Goal: Task Accomplishment & Management: Complete application form

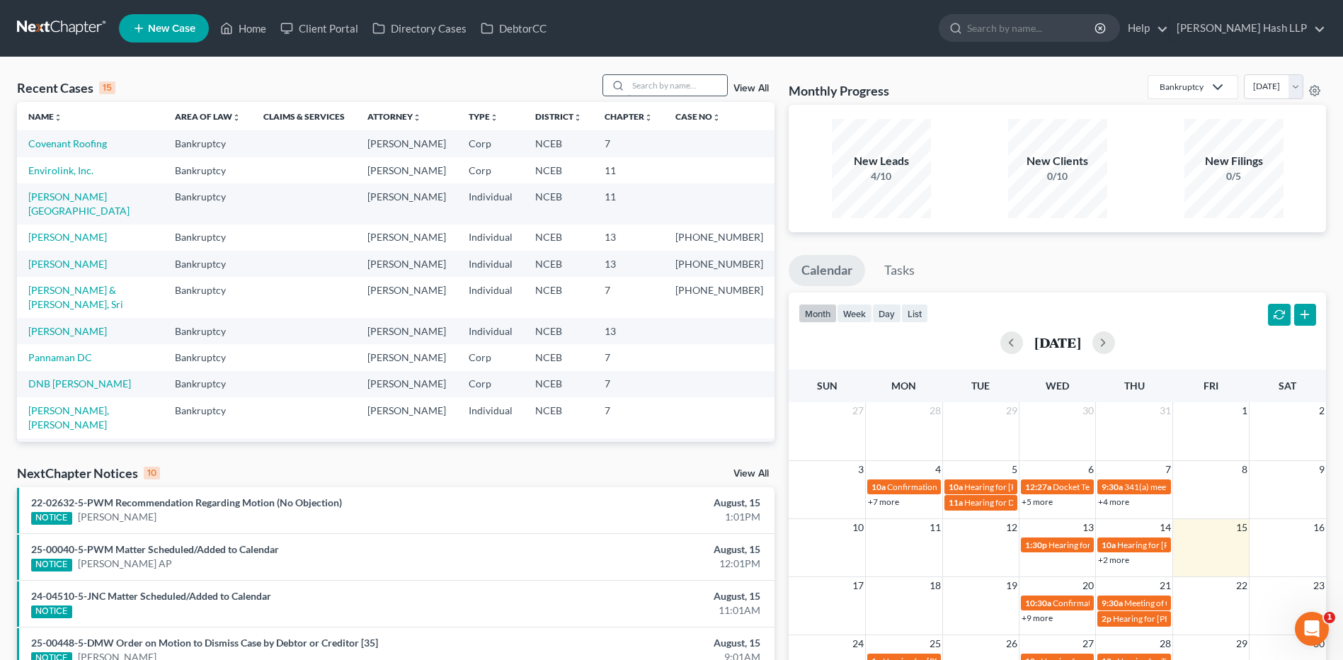
click at [634, 82] on input "search" at bounding box center [677, 85] width 99 height 21
type input "intrex"
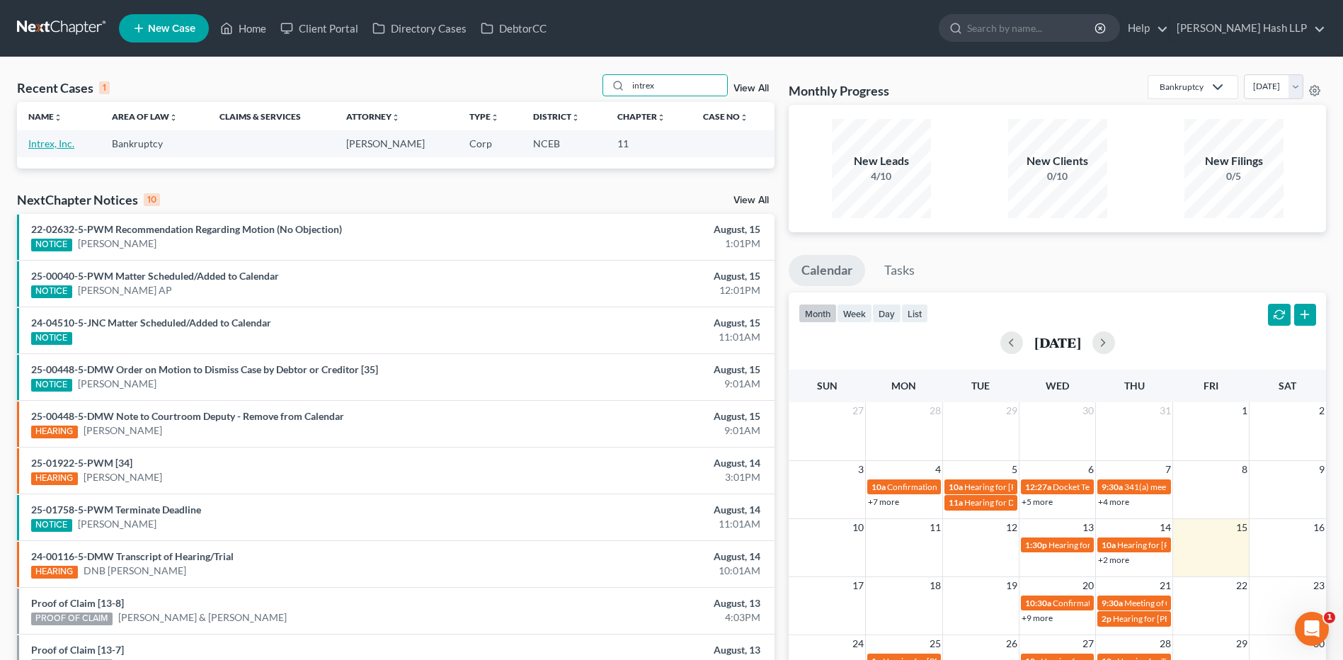
click at [55, 144] on link "Intrex, Inc." at bounding box center [51, 143] width 46 height 12
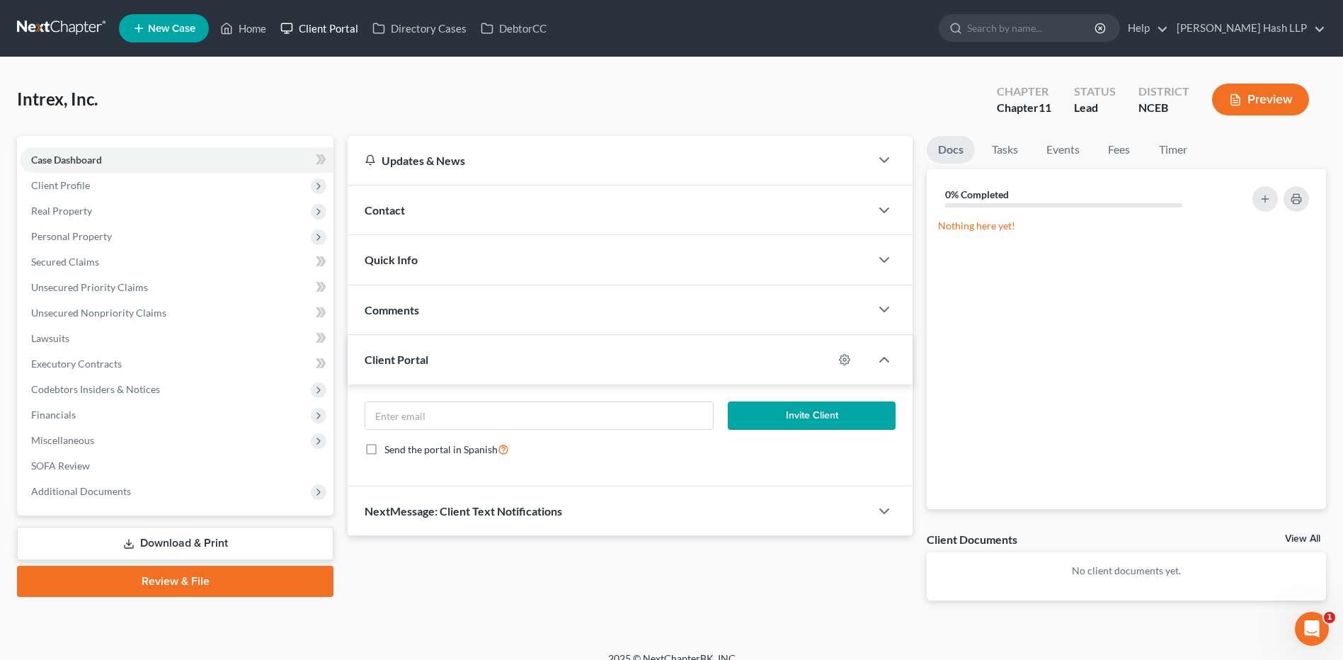
click at [345, 23] on link "Client Portal" at bounding box center [319, 28] width 92 height 25
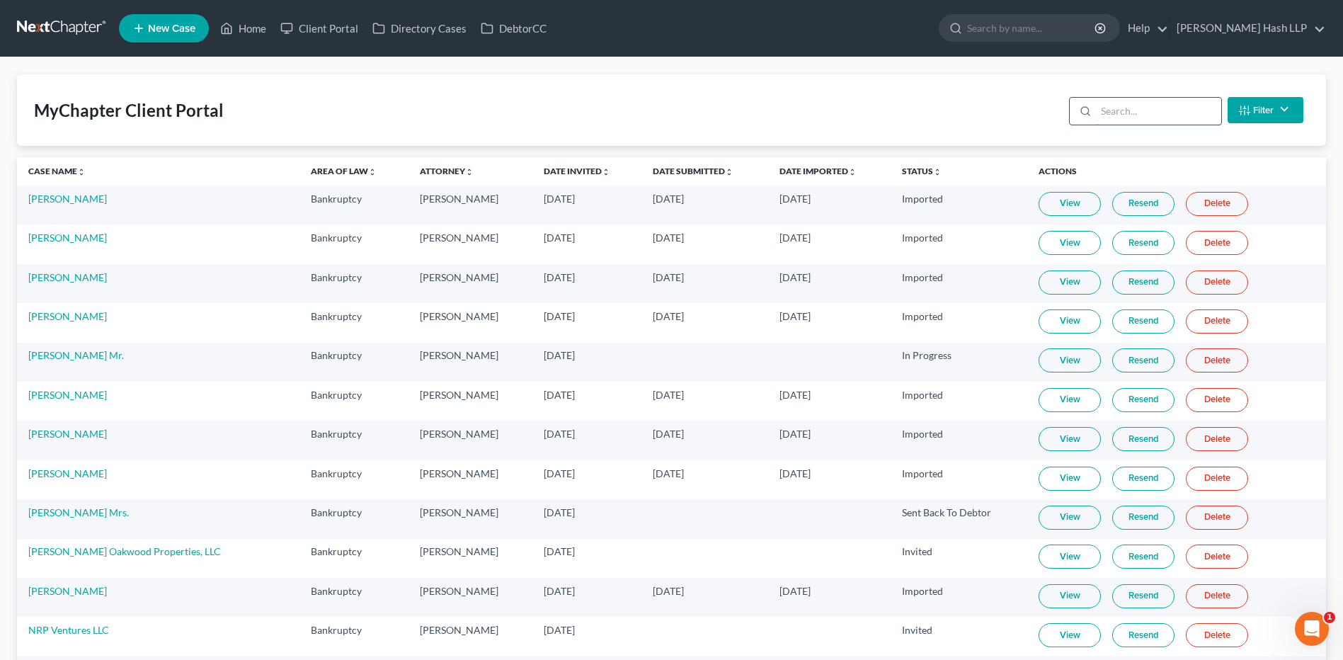
click at [1162, 106] on input "search" at bounding box center [1158, 111] width 125 height 27
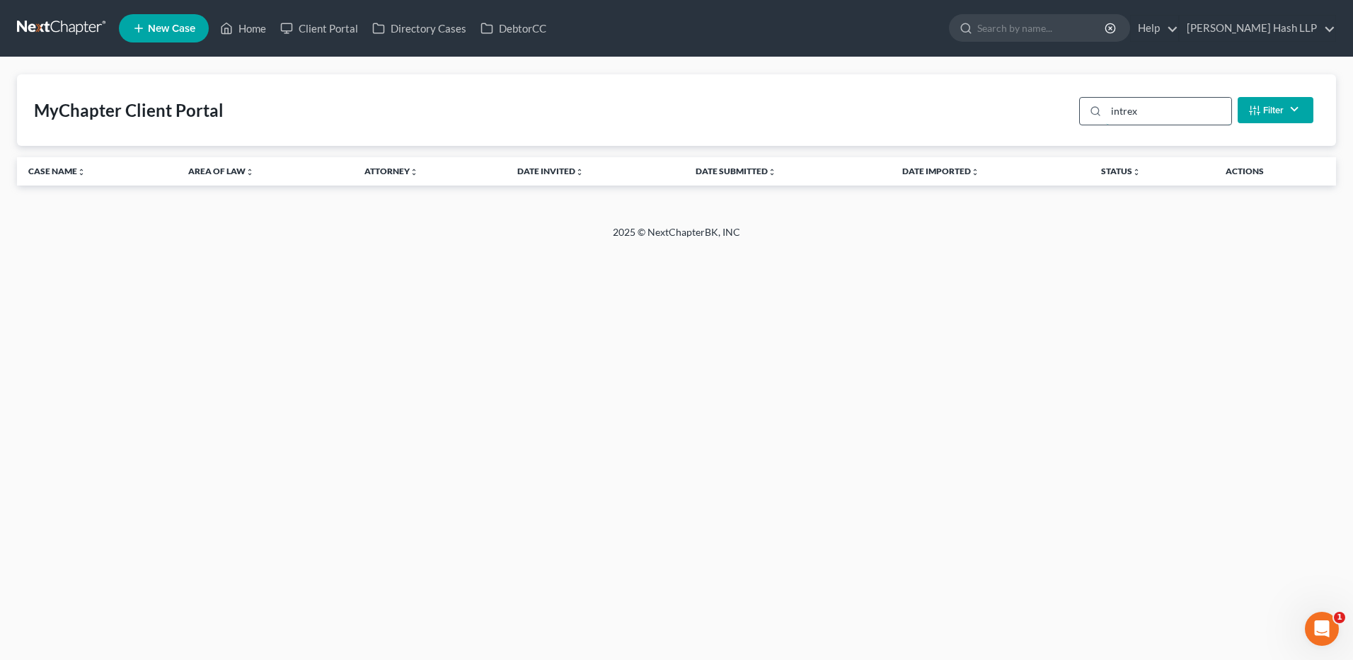
type input "intrex"
drag, startPoint x: 1000, startPoint y: 120, endPoint x: 938, endPoint y: 134, distance: 64.0
click at [1000, 120] on div "MyChapter Client Portal intrex Filter Status Filter... Invited In Progress Read…" at bounding box center [676, 109] width 1319 height 71
click at [245, 28] on link "Home" at bounding box center [243, 28] width 60 height 25
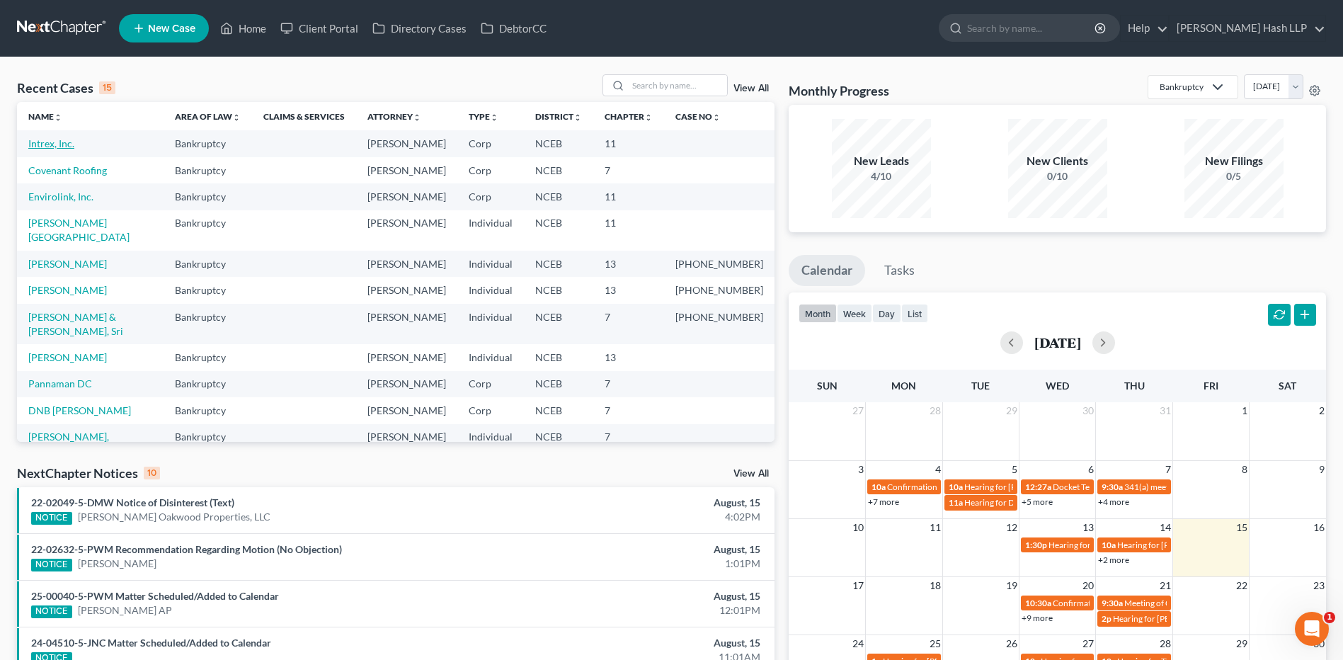
click at [47, 144] on link "Intrex, Inc." at bounding box center [51, 143] width 46 height 12
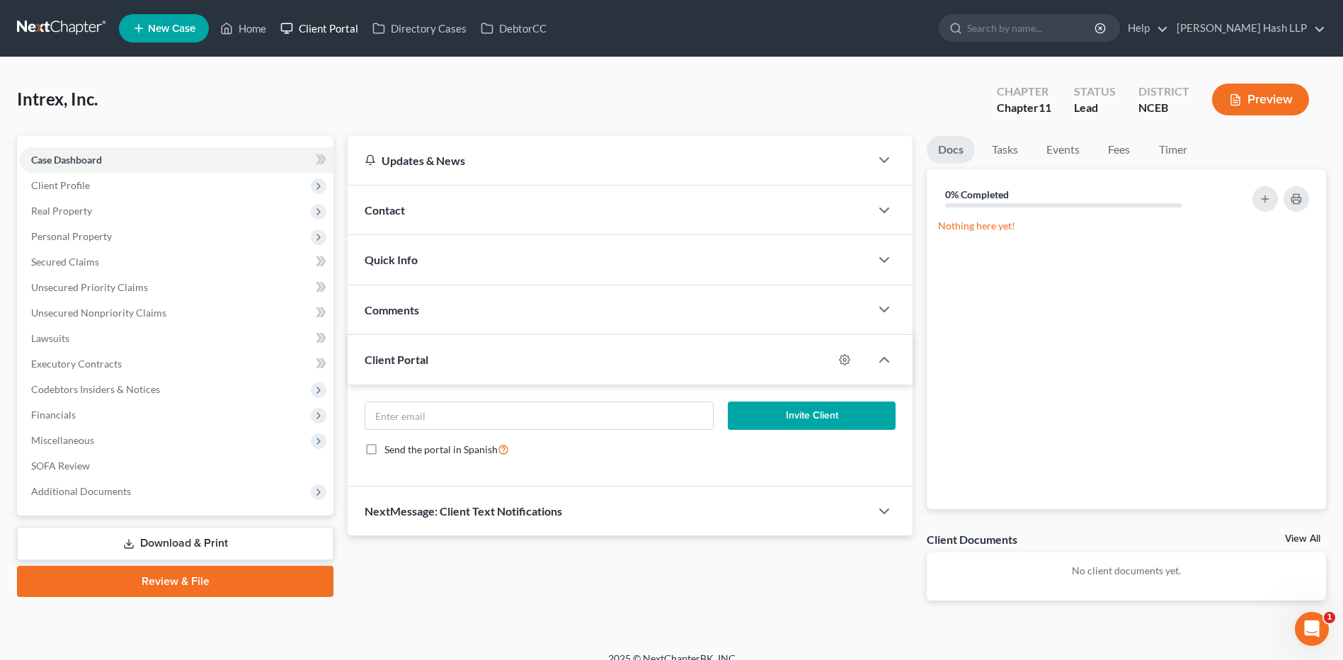
click at [338, 29] on link "Client Portal" at bounding box center [319, 28] width 92 height 25
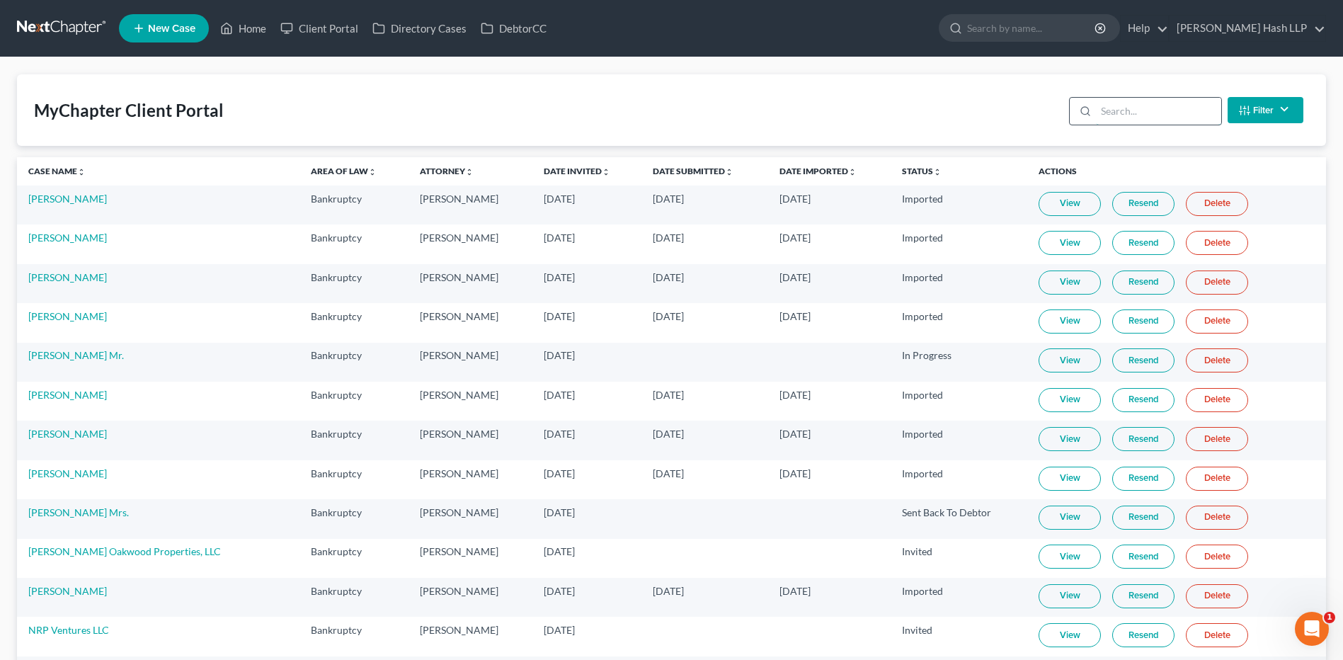
click at [1120, 101] on input "search" at bounding box center [1158, 111] width 125 height 27
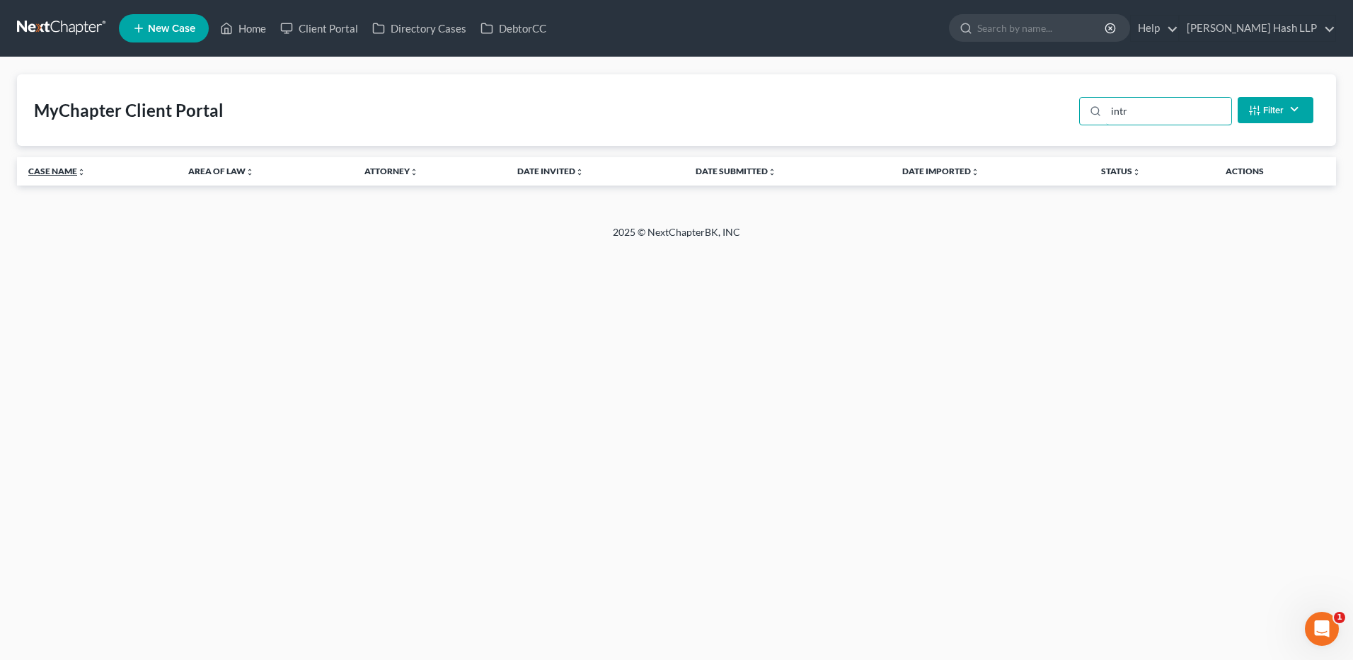
type input "intr"
click at [40, 171] on link "Case Name unfold_more expand_more expand_less" at bounding box center [56, 171] width 57 height 11
click at [40, 171] on link "Case Name unfold_more expand_more expand_less" at bounding box center [57, 171] width 59 height 11
click at [183, 28] on span "New Case" at bounding box center [171, 28] width 47 height 11
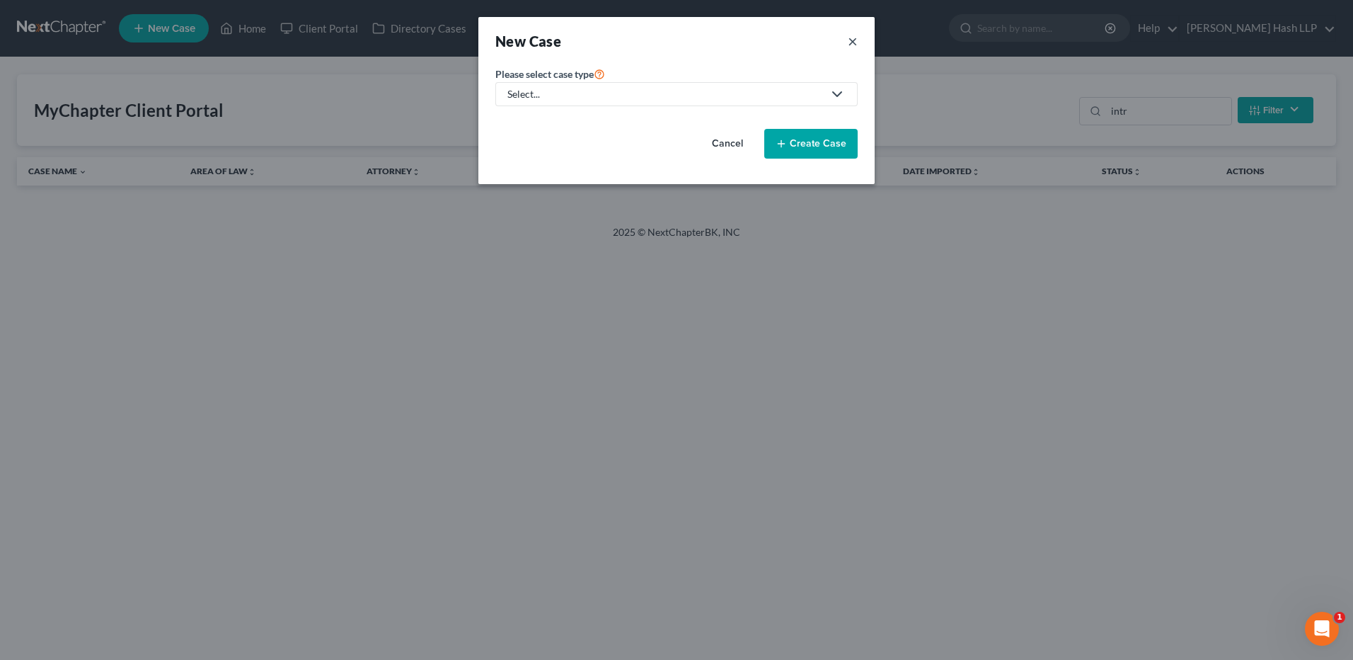
click at [854, 38] on button "×" at bounding box center [853, 41] width 10 height 20
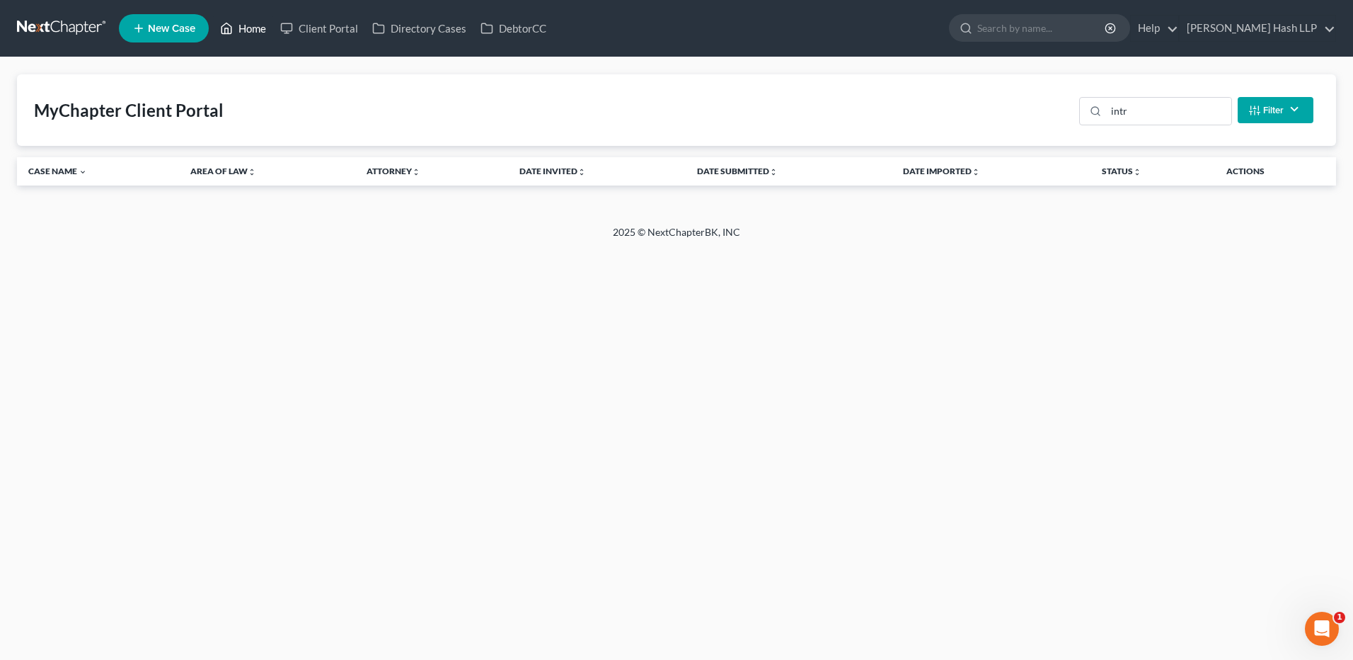
click at [256, 21] on link "Home" at bounding box center [243, 28] width 60 height 25
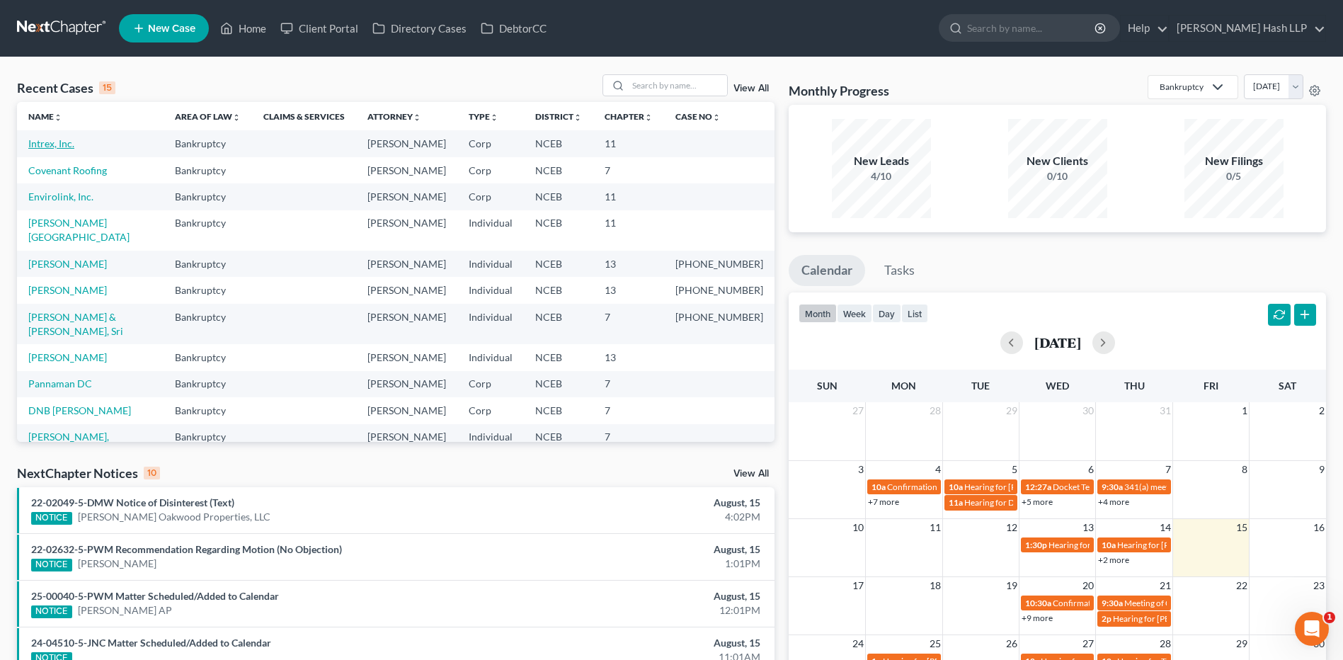
click at [63, 143] on link "Intrex, Inc." at bounding box center [51, 143] width 46 height 12
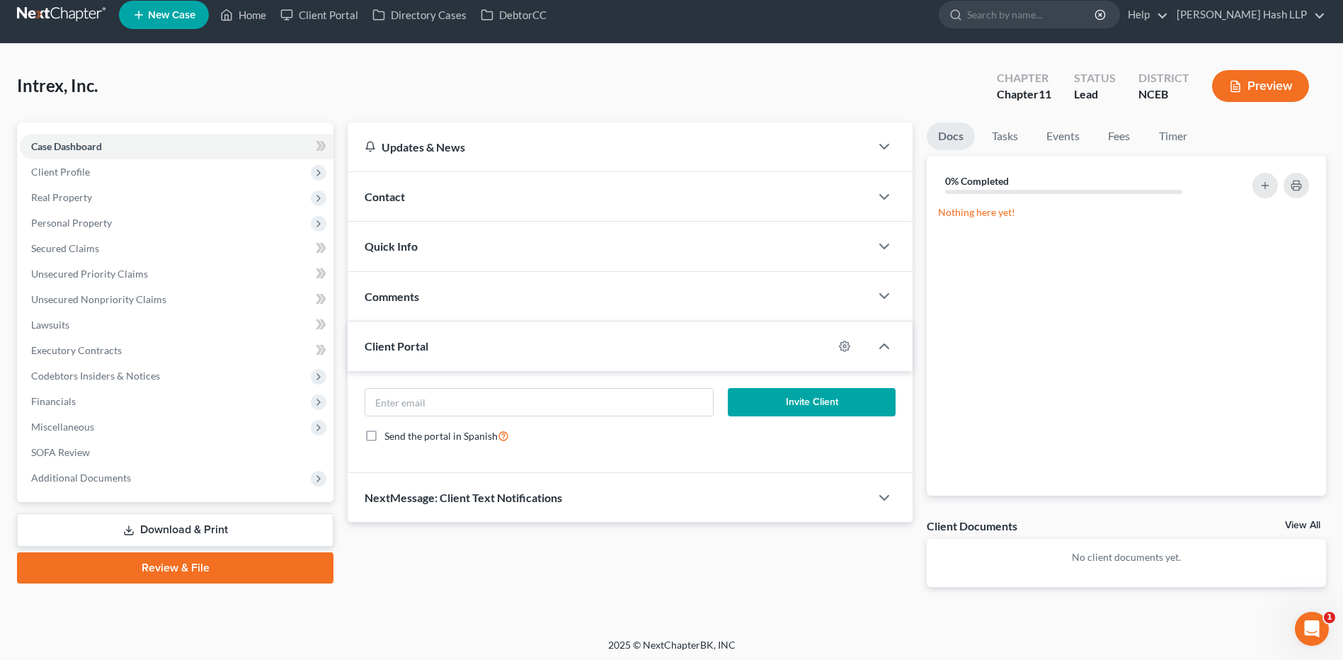
scroll to position [17, 0]
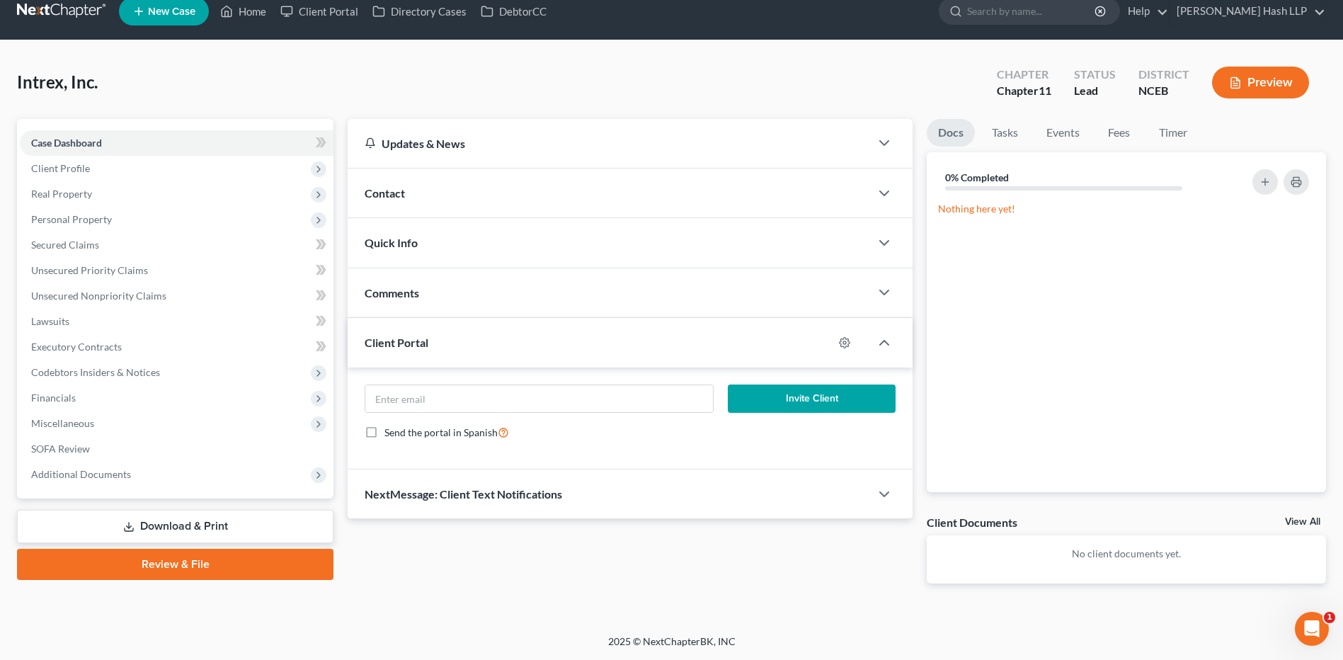
click at [514, 299] on div "Comments" at bounding box center [609, 292] width 522 height 49
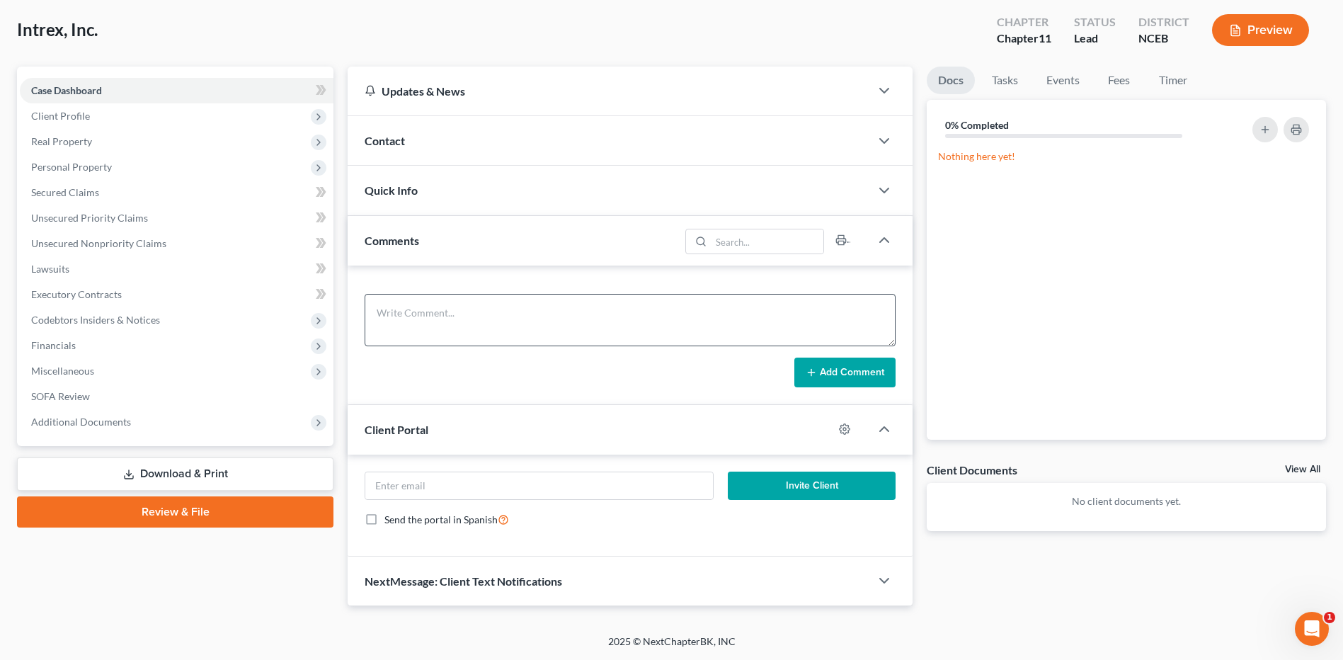
scroll to position [0, 0]
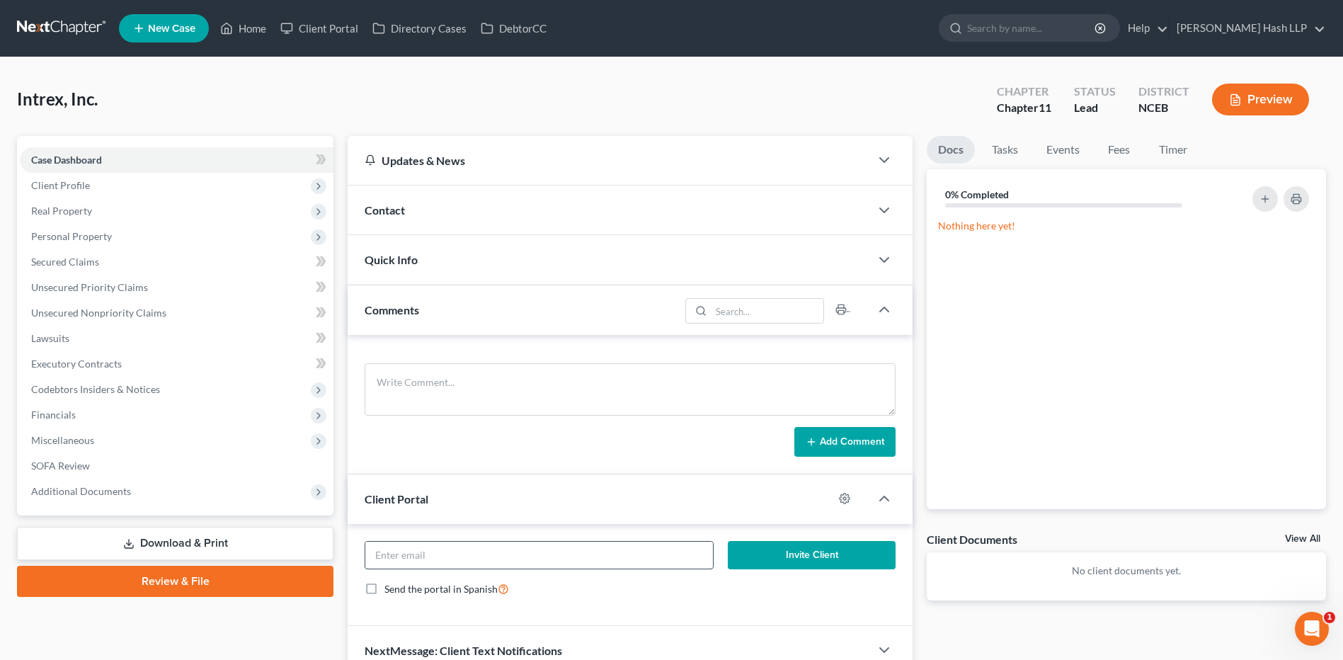
click at [552, 556] on input "email" at bounding box center [539, 555] width 348 height 27
paste input "[EMAIL_ADDRESS][DOMAIN_NAME]"
type input "[EMAIL_ADDRESS][DOMAIN_NAME]"
click at [96, 182] on span "Client Profile" at bounding box center [177, 185] width 314 height 25
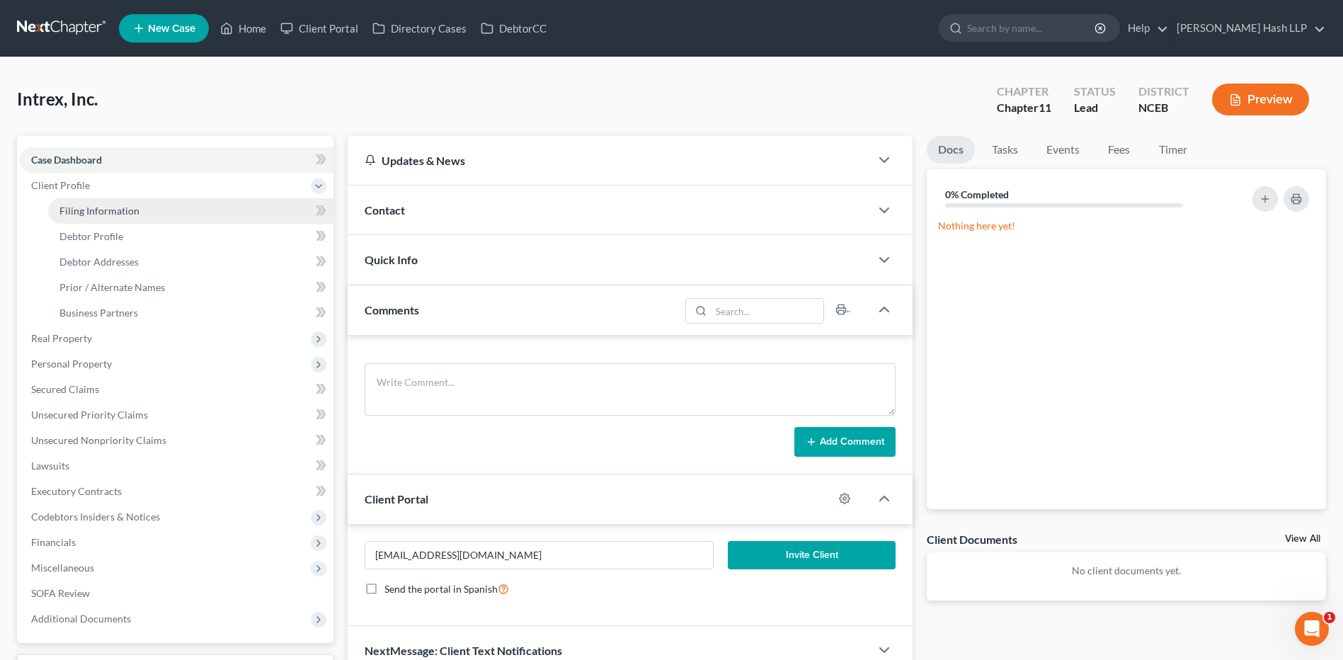
click at [148, 214] on link "Filing Information" at bounding box center [190, 210] width 285 height 25
select select "3"
select select "1"
select select "57"
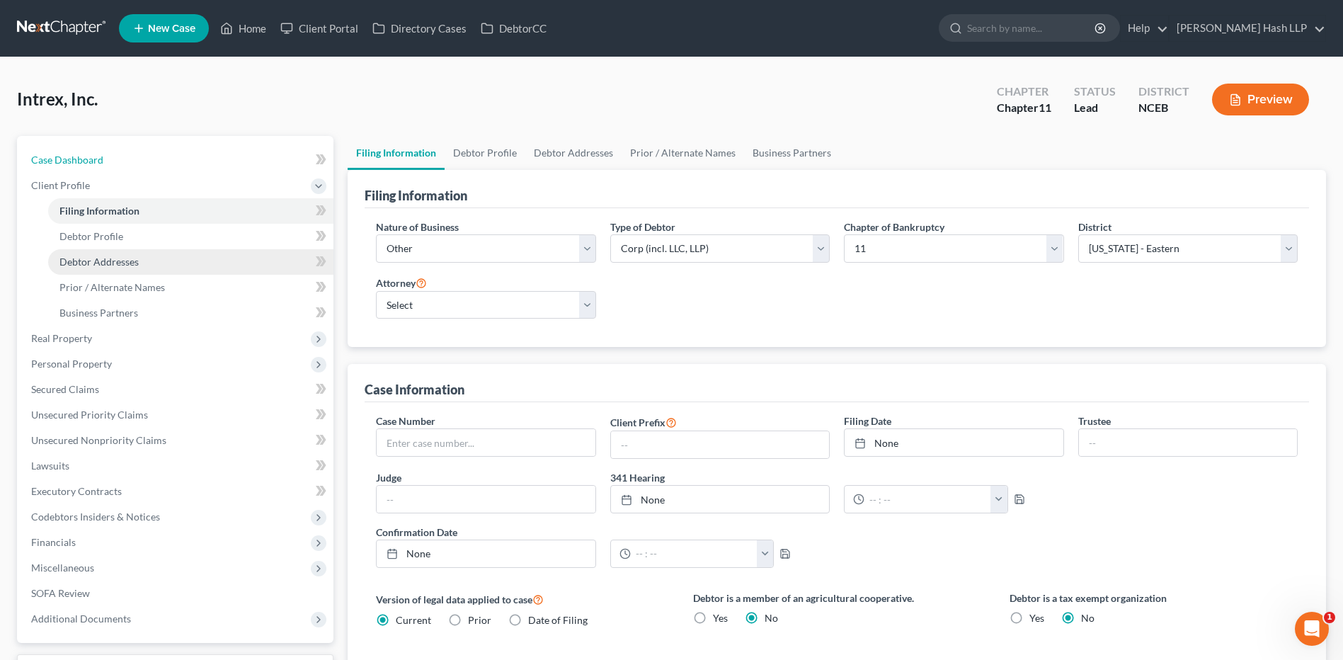
drag, startPoint x: 96, startPoint y: 161, endPoint x: 138, endPoint y: 273, distance: 119.4
click at [96, 161] on span "Case Dashboard" at bounding box center [67, 160] width 72 height 12
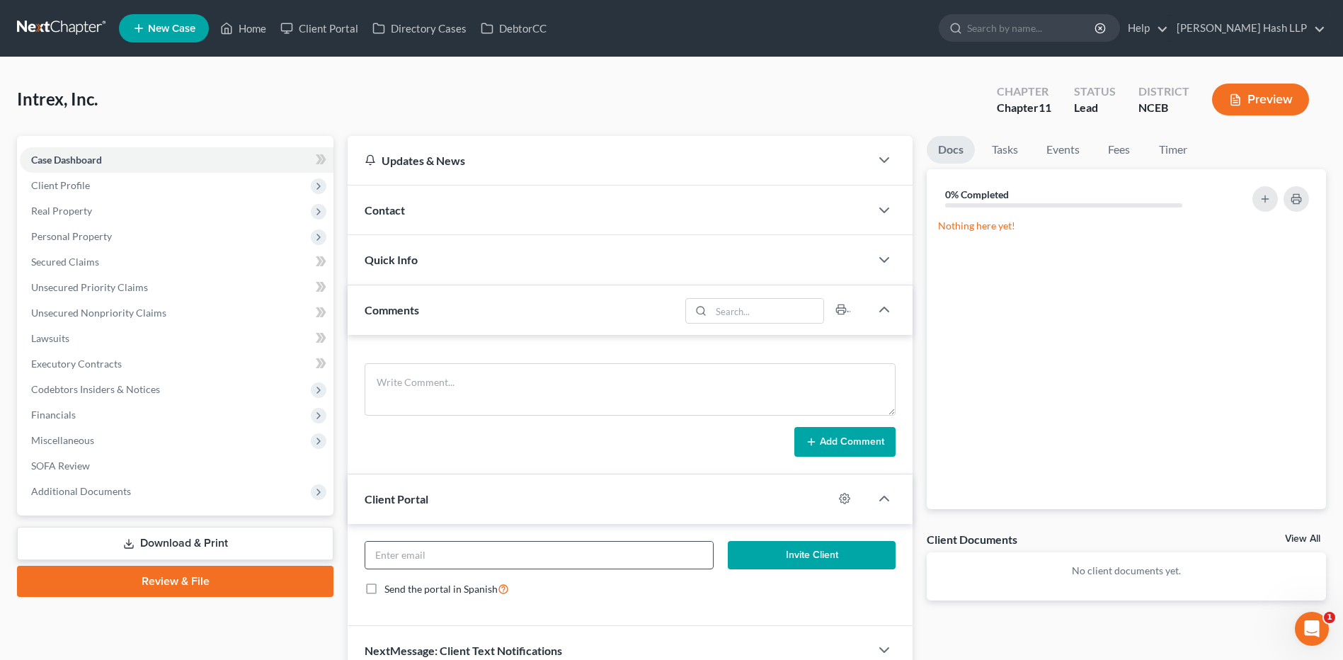
scroll to position [69, 0]
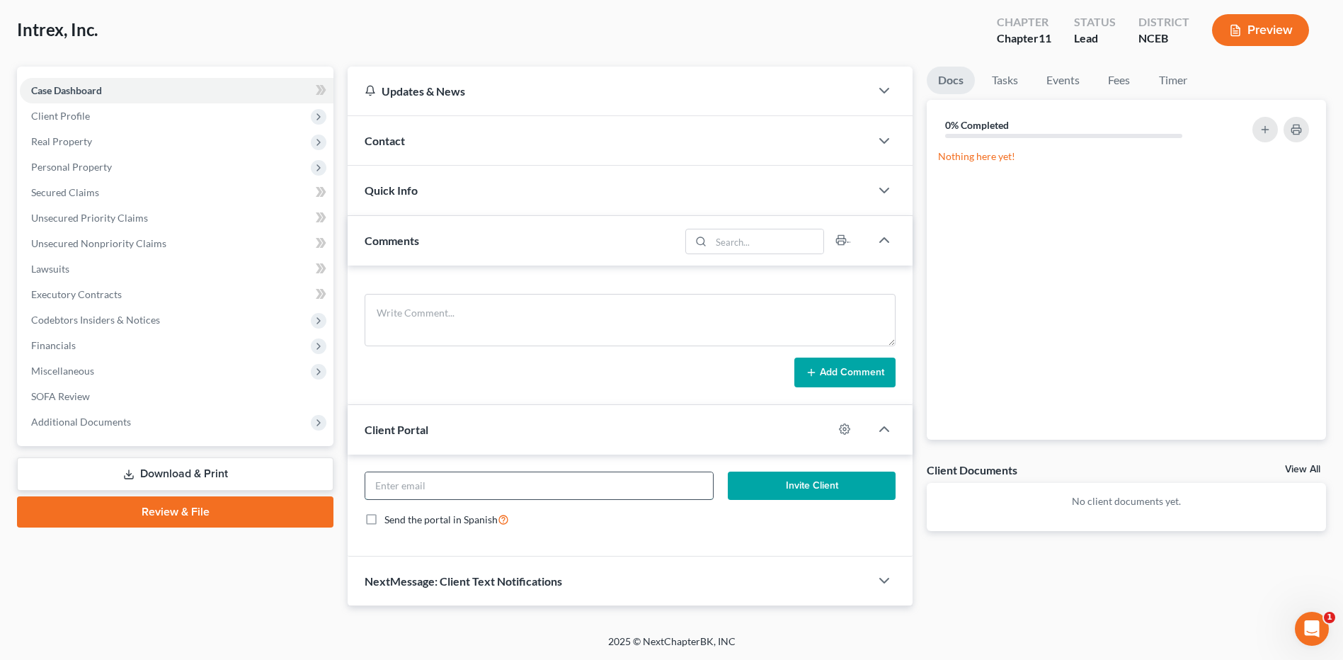
click at [476, 489] on input "email" at bounding box center [539, 485] width 348 height 27
paste input "[EMAIL_ADDRESS][DOMAIN_NAME]"
type input "[EMAIL_ADDRESS][DOMAIN_NAME]"
click at [805, 485] on button "Invite Client" at bounding box center [812, 485] width 168 height 28
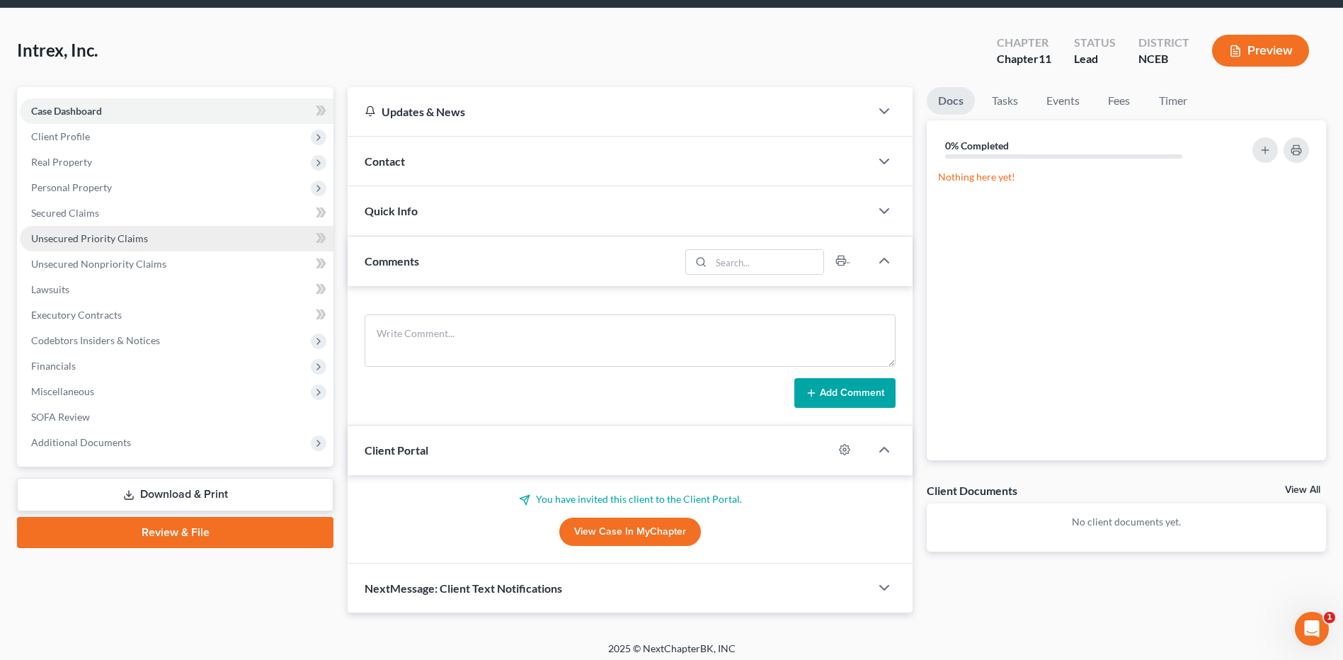
scroll to position [0, 0]
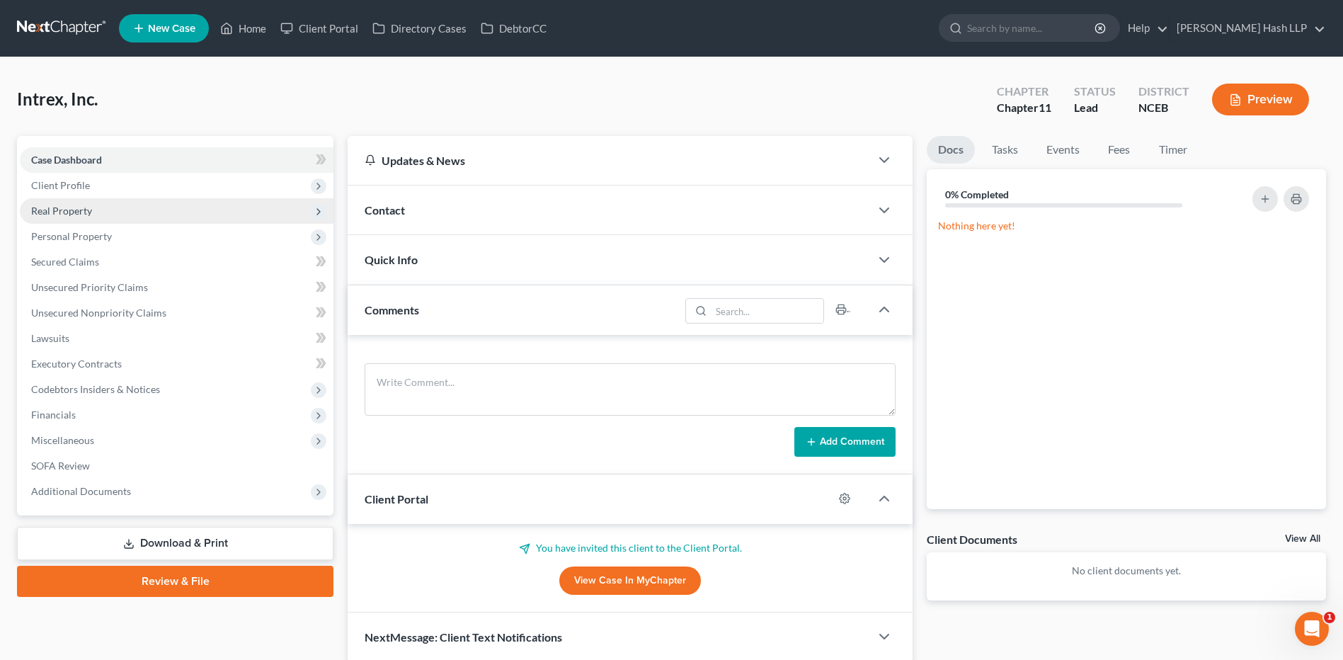
click at [88, 207] on span "Real Property" at bounding box center [61, 211] width 61 height 12
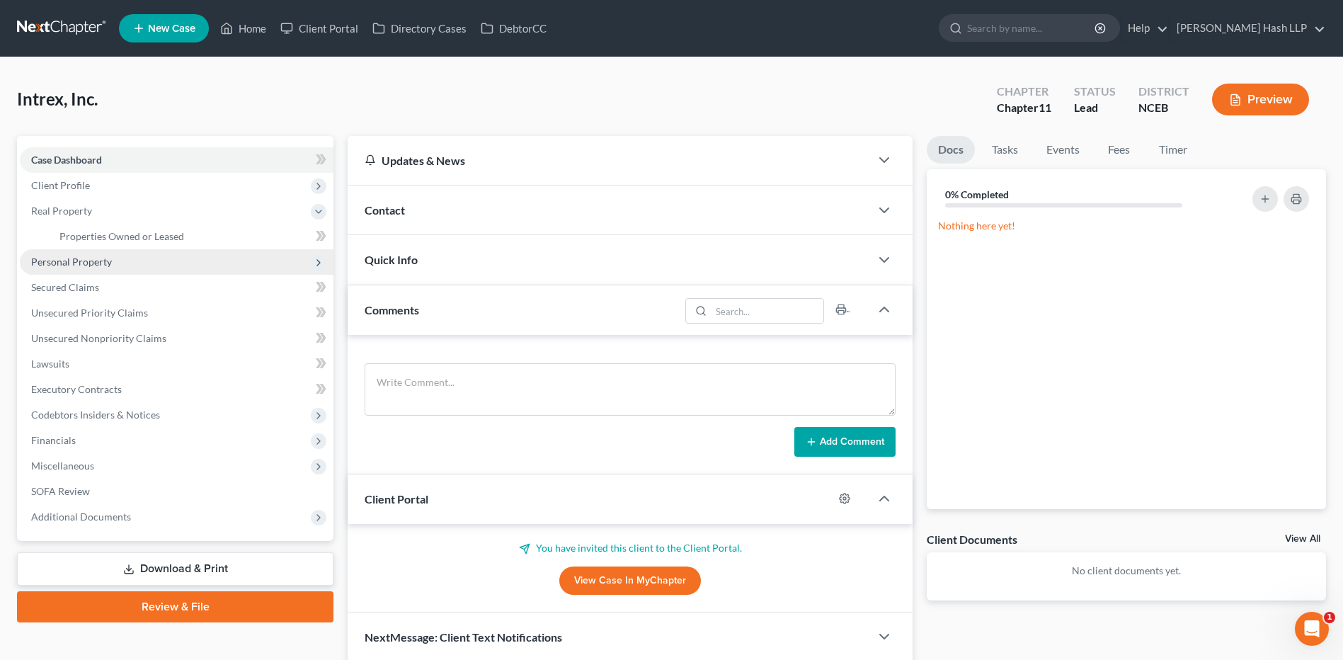
click at [104, 261] on span "Personal Property" at bounding box center [71, 262] width 81 height 12
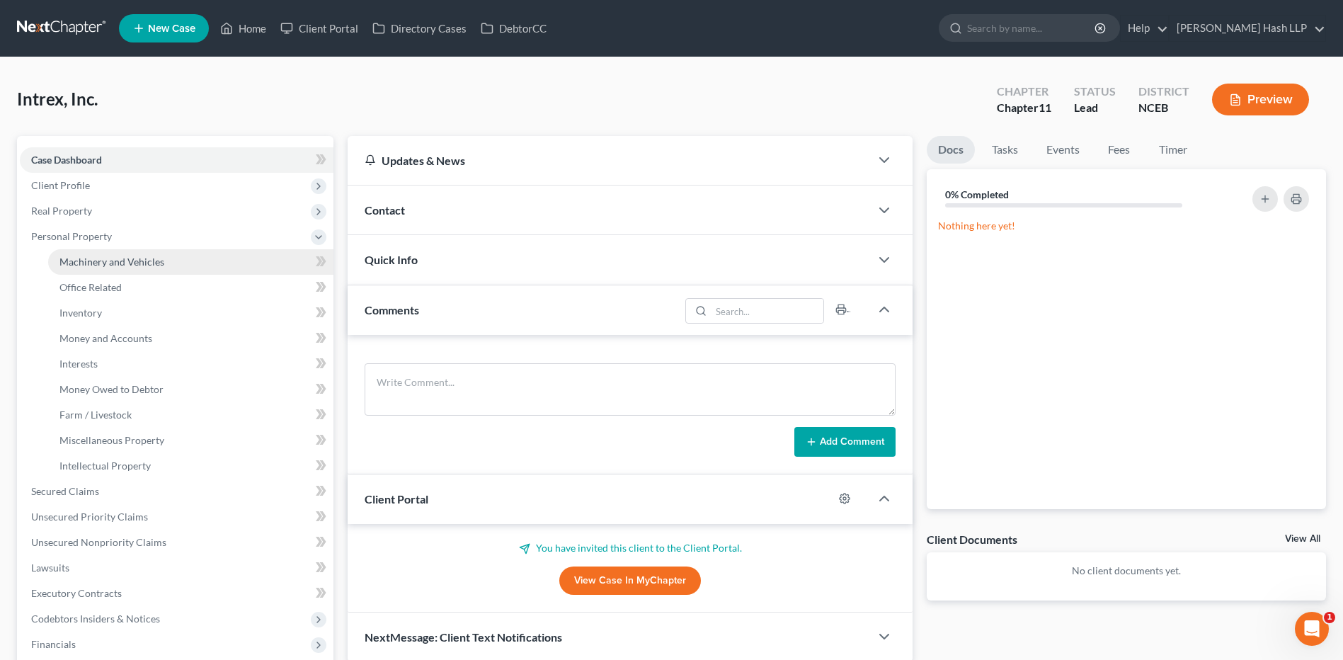
click at [113, 265] on span "Machinery and Vehicles" at bounding box center [111, 262] width 105 height 12
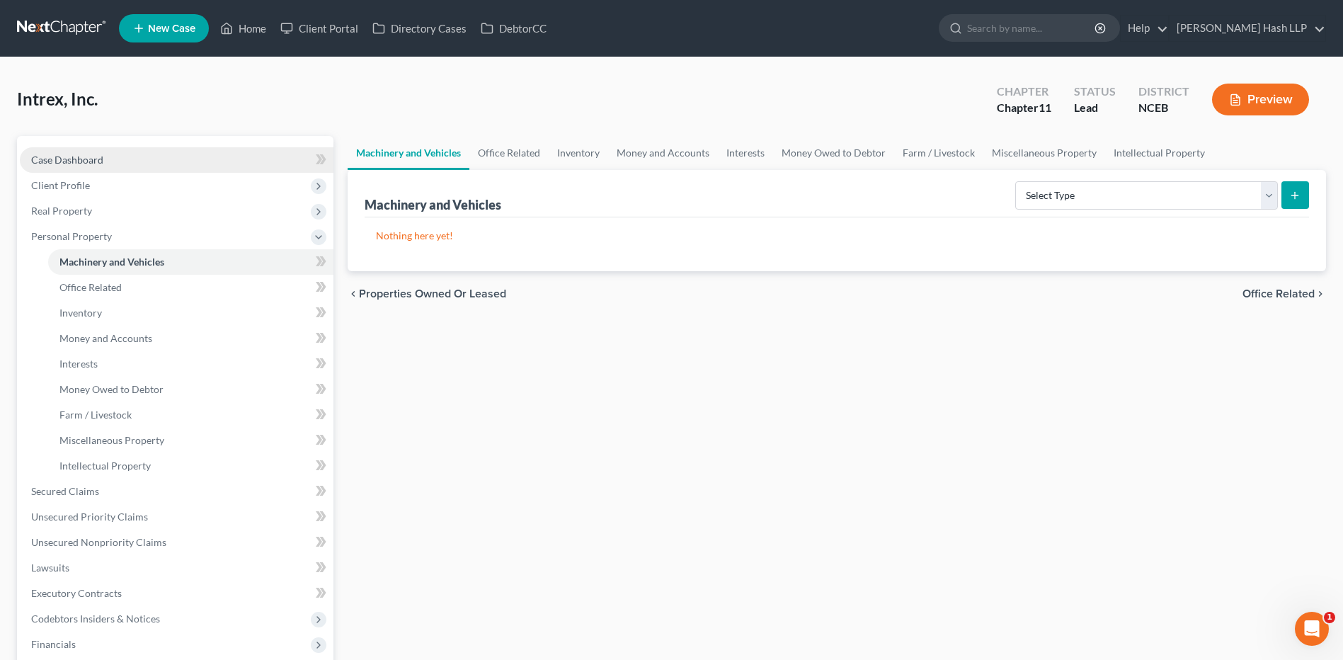
click at [76, 155] on span "Case Dashboard" at bounding box center [67, 160] width 72 height 12
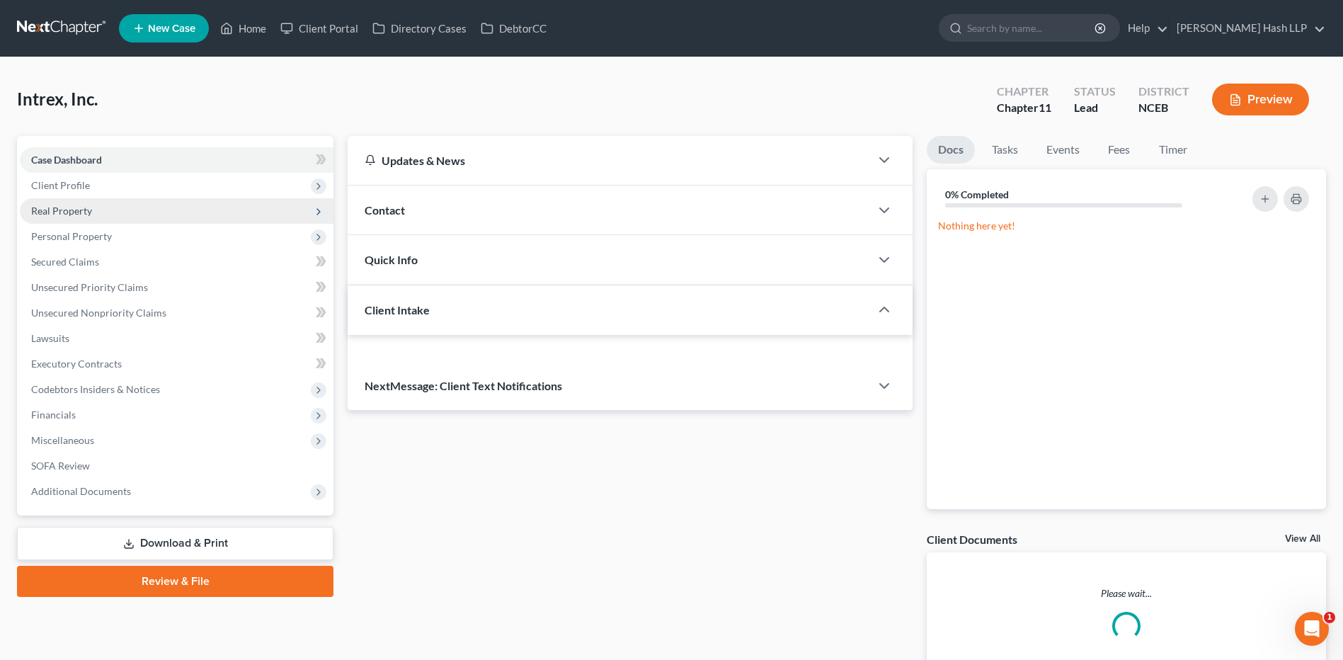
click at [79, 183] on span "Client Profile" at bounding box center [60, 185] width 59 height 12
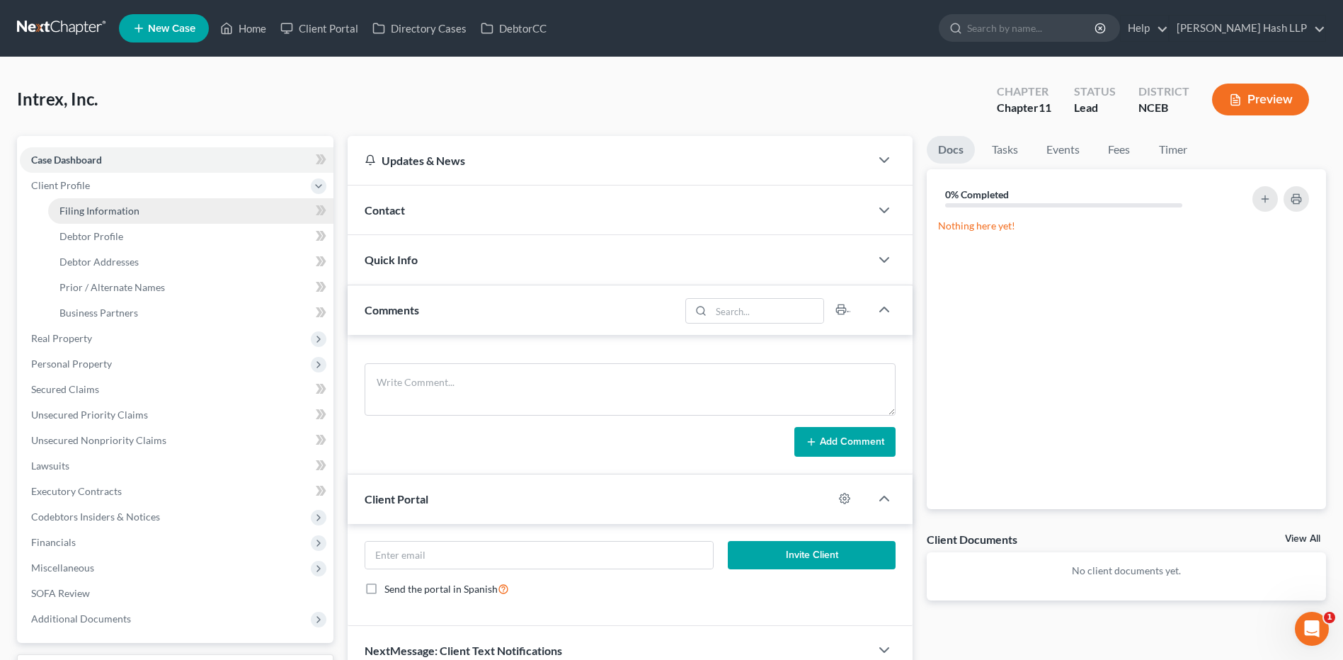
click at [118, 207] on span "Filing Information" at bounding box center [99, 211] width 80 height 12
select select "3"
select select "1"
select select "57"
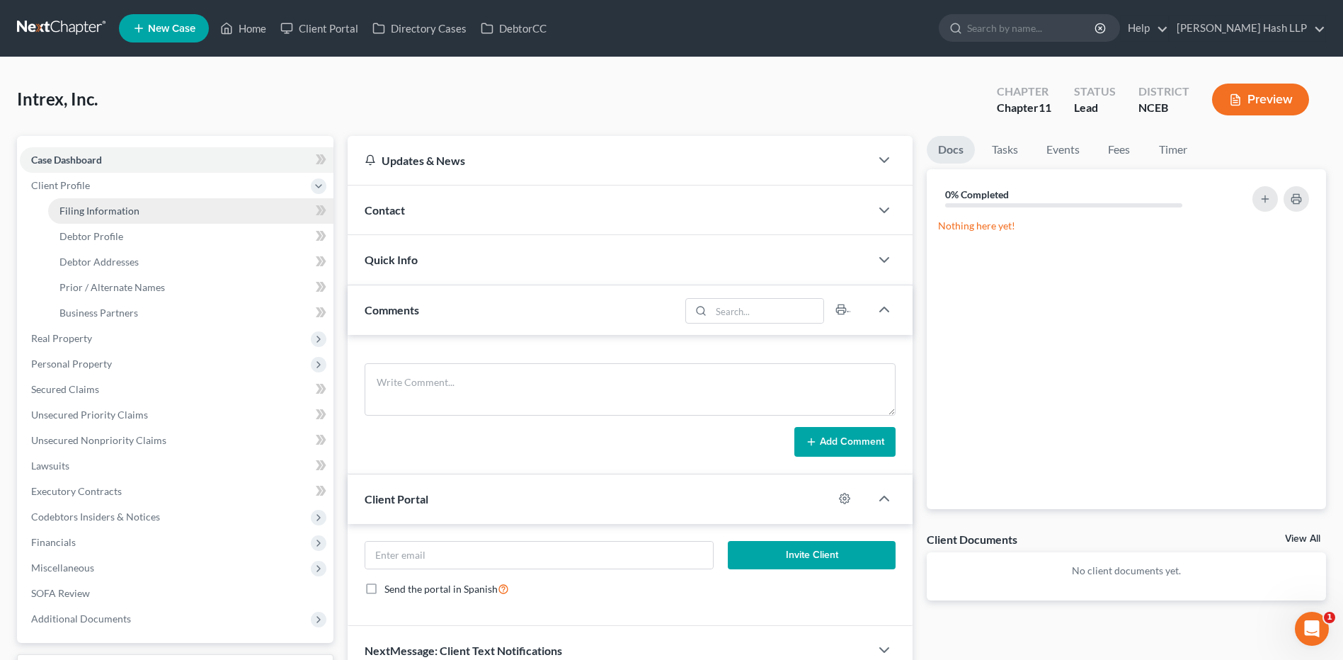
select select "0"
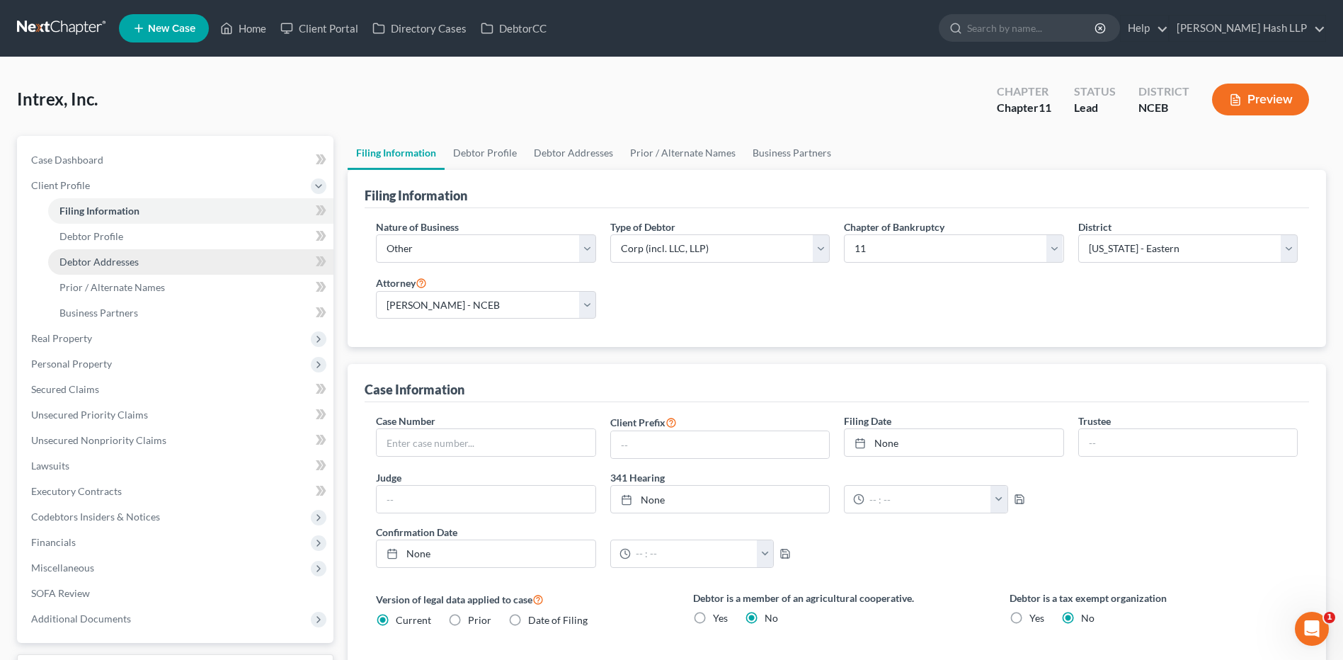
click at [107, 261] on span "Debtor Addresses" at bounding box center [98, 262] width 79 height 12
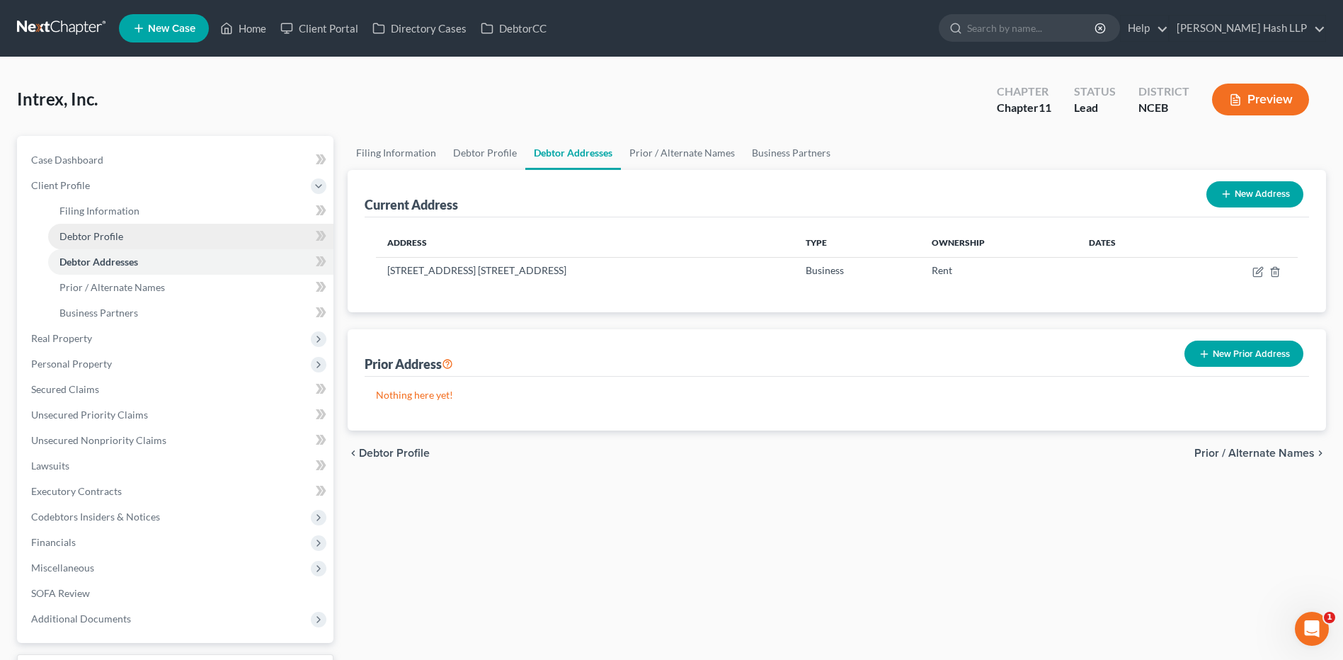
click at [70, 236] on span "Debtor Profile" at bounding box center [91, 236] width 64 height 12
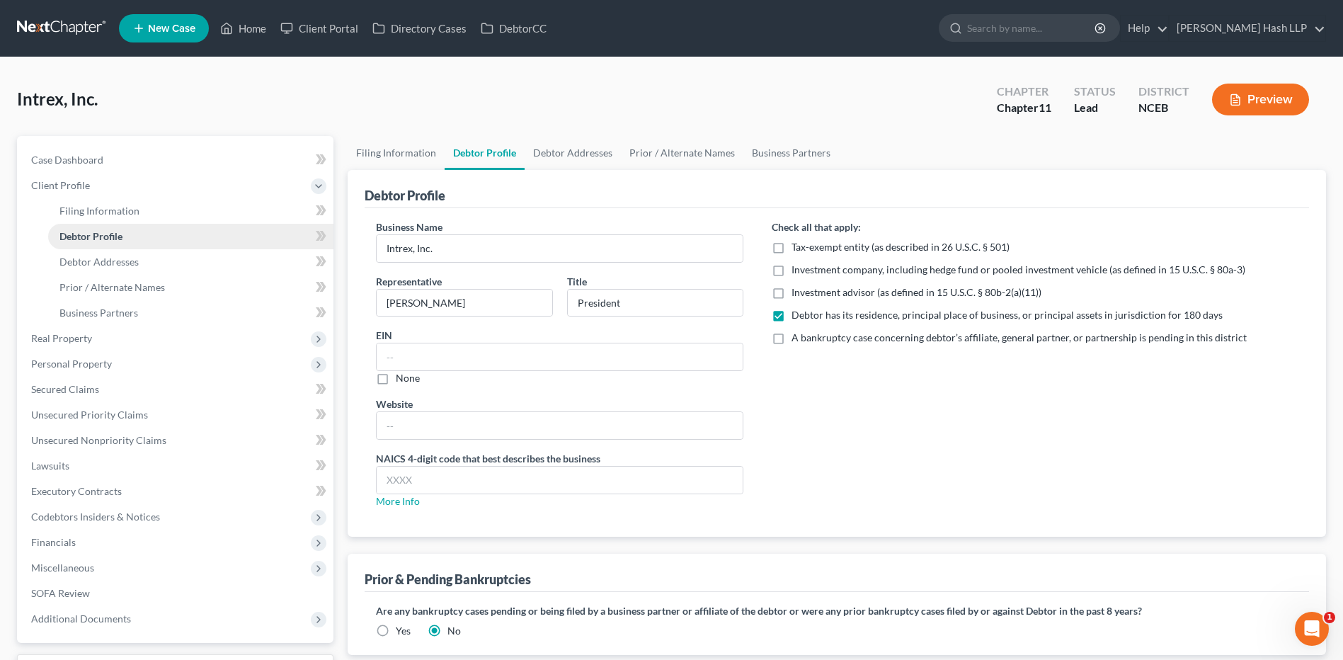
click at [98, 235] on span "Debtor Profile" at bounding box center [90, 236] width 63 height 12
click at [120, 210] on span "Filing Information" at bounding box center [99, 211] width 80 height 12
select select "3"
select select "1"
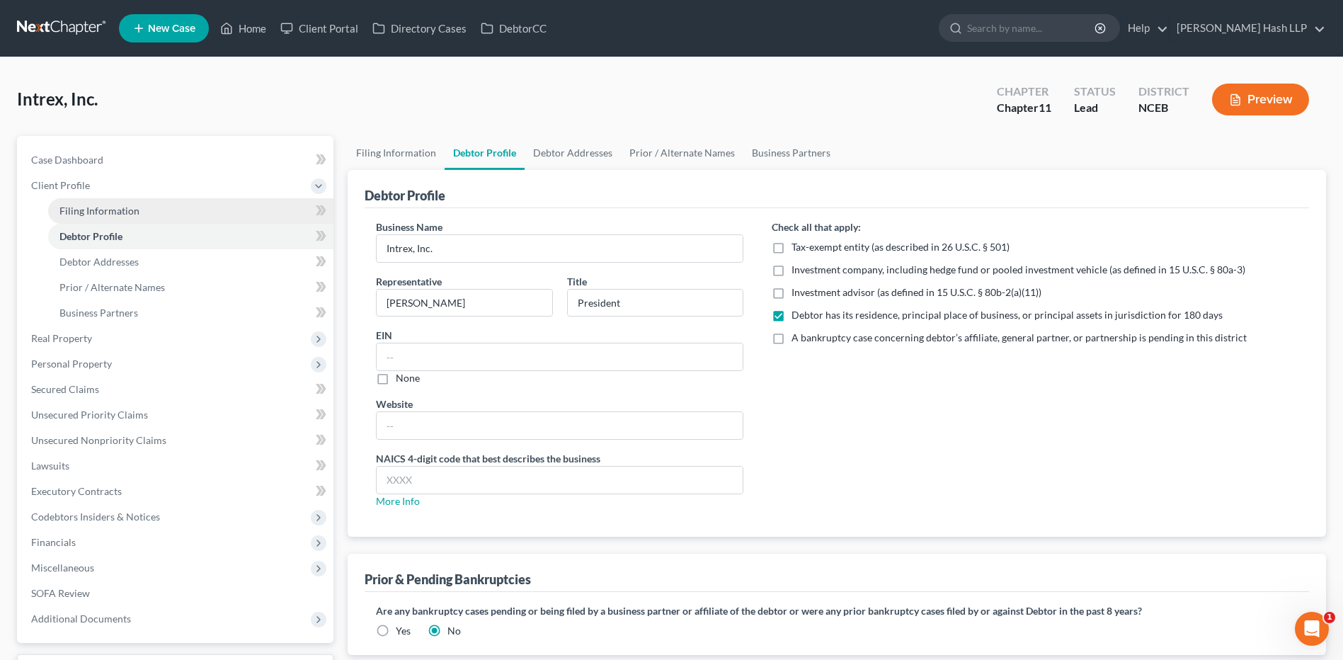
select select "57"
select select "0"
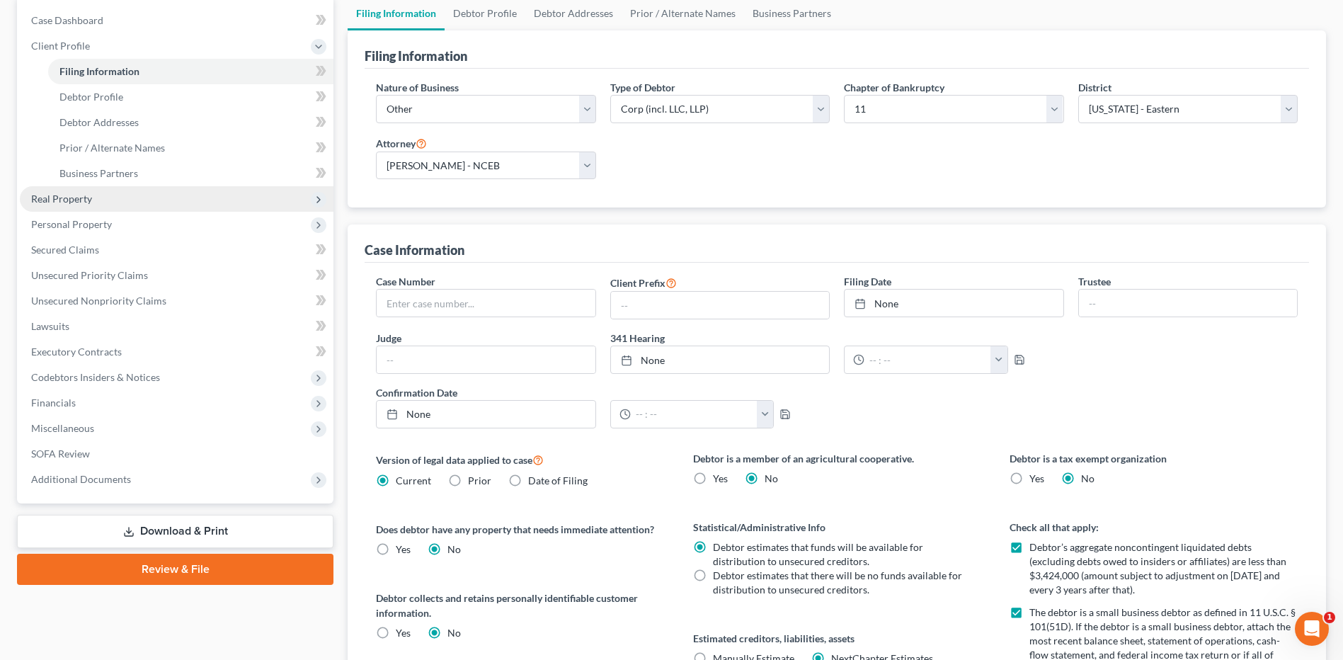
scroll to position [71, 0]
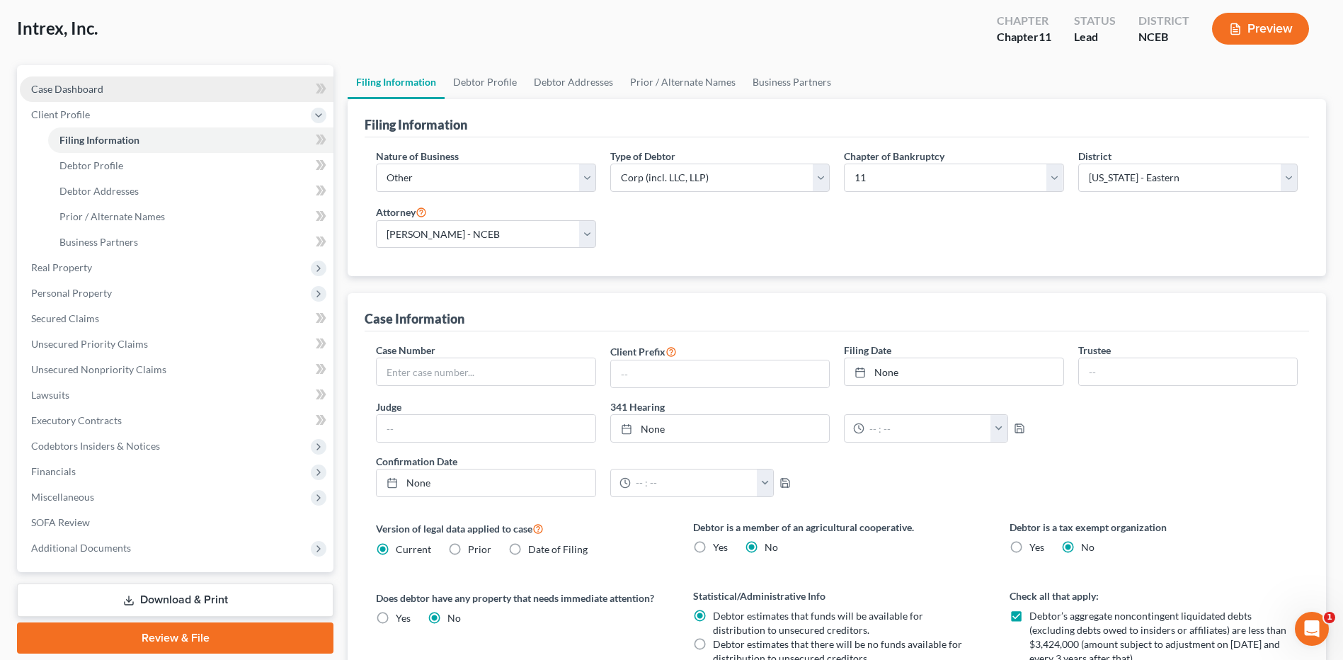
click at [87, 93] on span "Case Dashboard" at bounding box center [67, 89] width 72 height 12
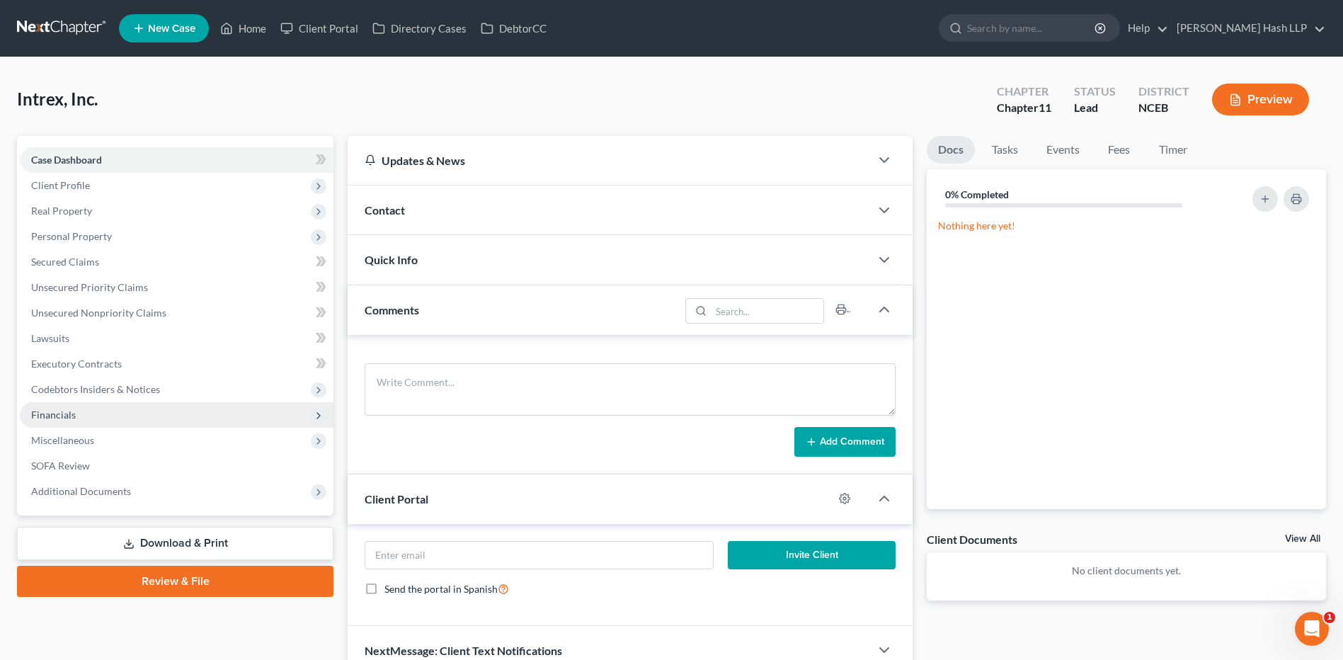
click at [76, 411] on span "Financials" at bounding box center [177, 414] width 314 height 25
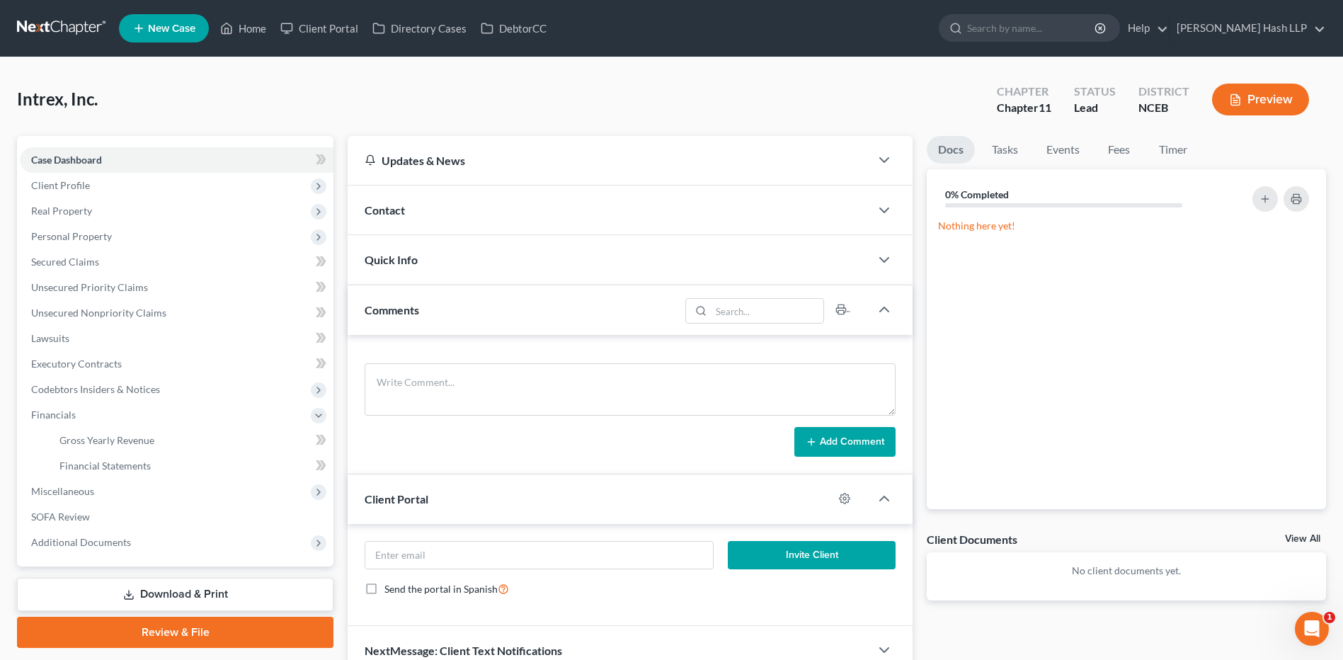
scroll to position [69, 0]
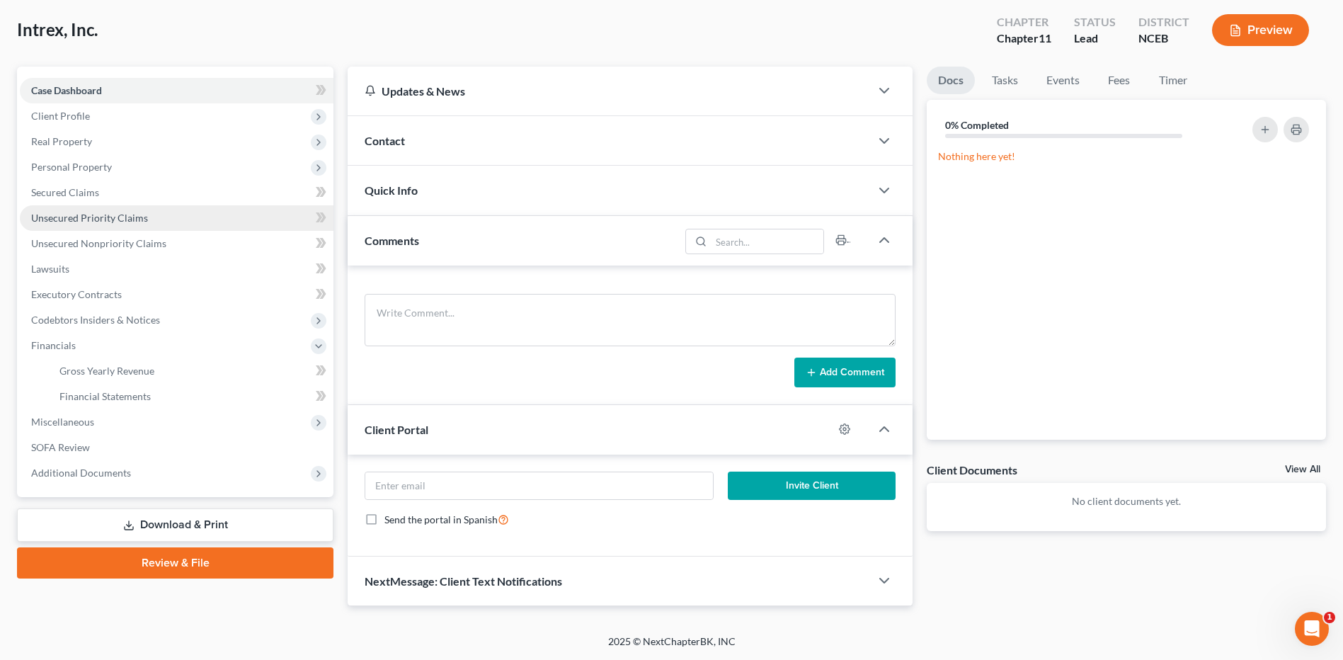
click at [103, 221] on span "Unsecured Priority Claims" at bounding box center [89, 218] width 117 height 12
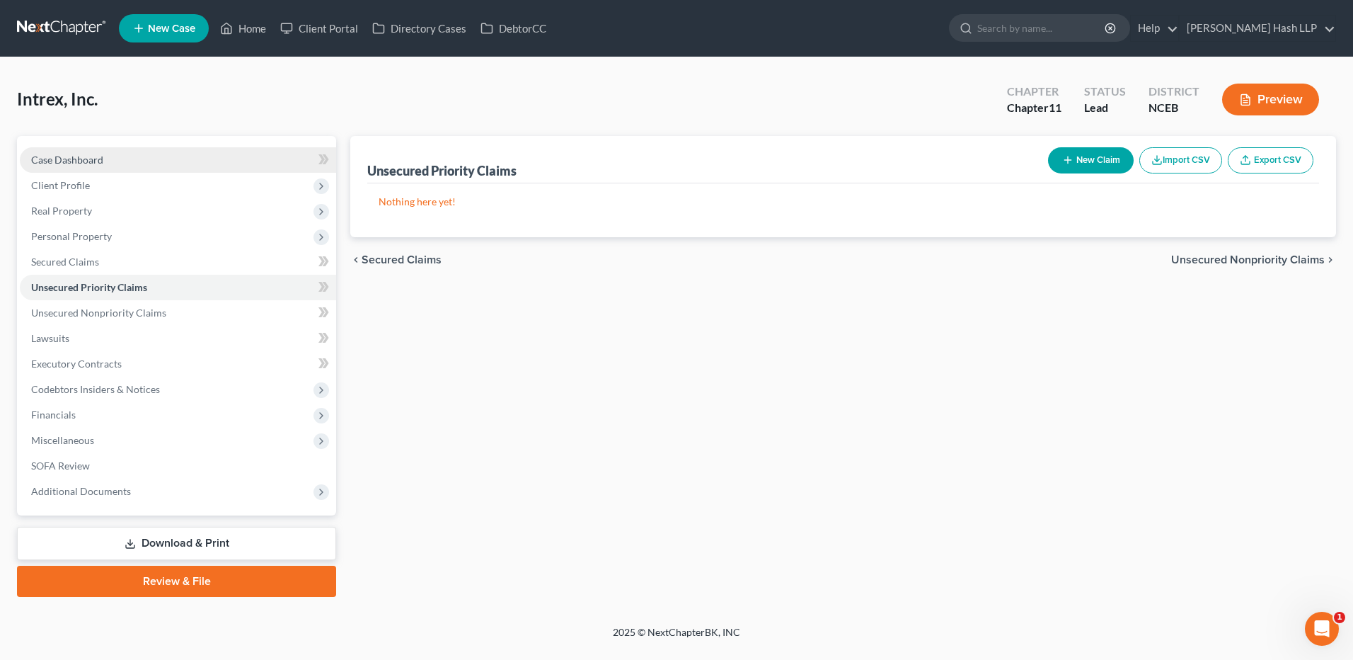
click at [105, 156] on link "Case Dashboard" at bounding box center [178, 159] width 316 height 25
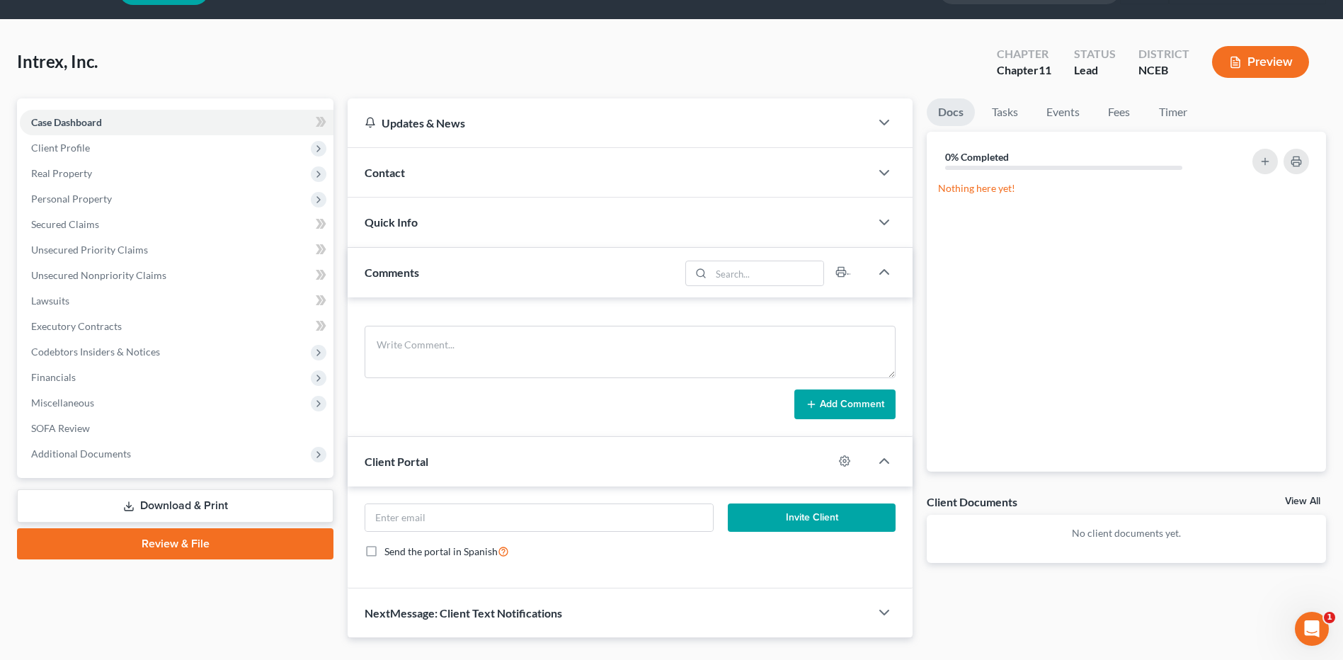
scroll to position [69, 0]
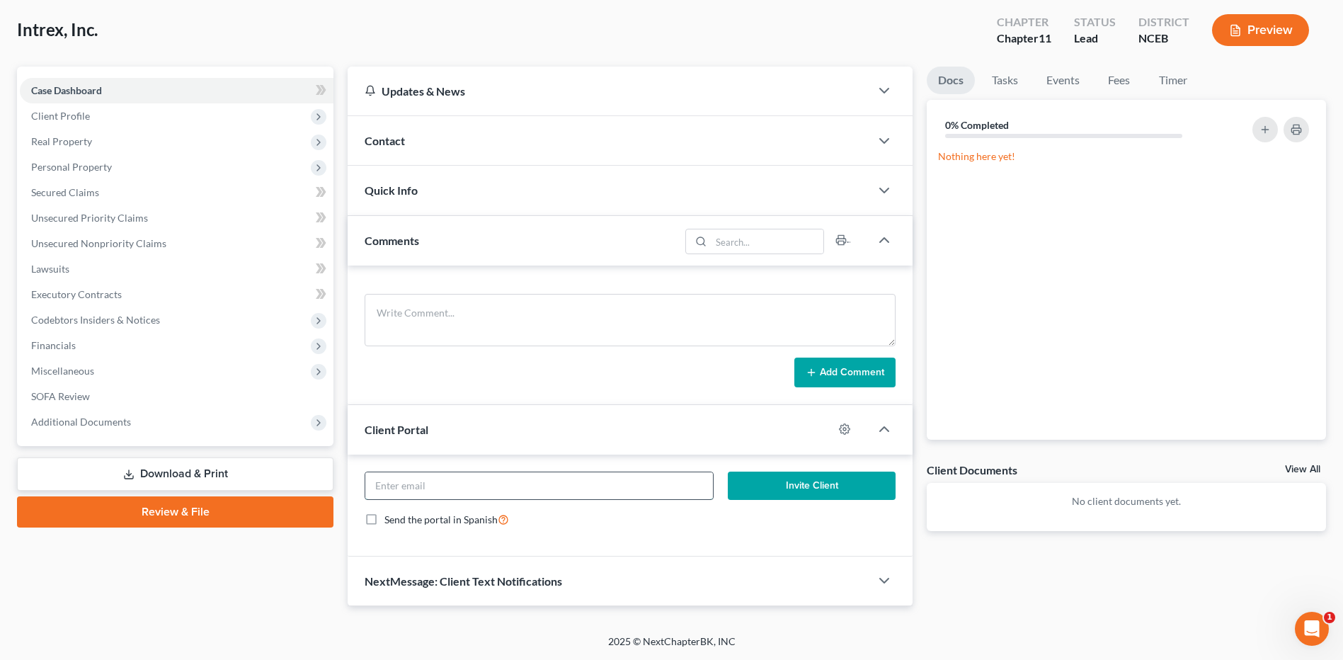
click at [496, 483] on input "email" at bounding box center [539, 485] width 348 height 27
paste input "[EMAIL_ADDRESS][DOMAIN_NAME]"
type input "[EMAIL_ADDRESS][DOMAIN_NAME]"
click at [632, 525] on div "Send the portal in Spanish" at bounding box center [630, 519] width 531 height 16
click at [796, 486] on button "Invite Client" at bounding box center [812, 485] width 168 height 28
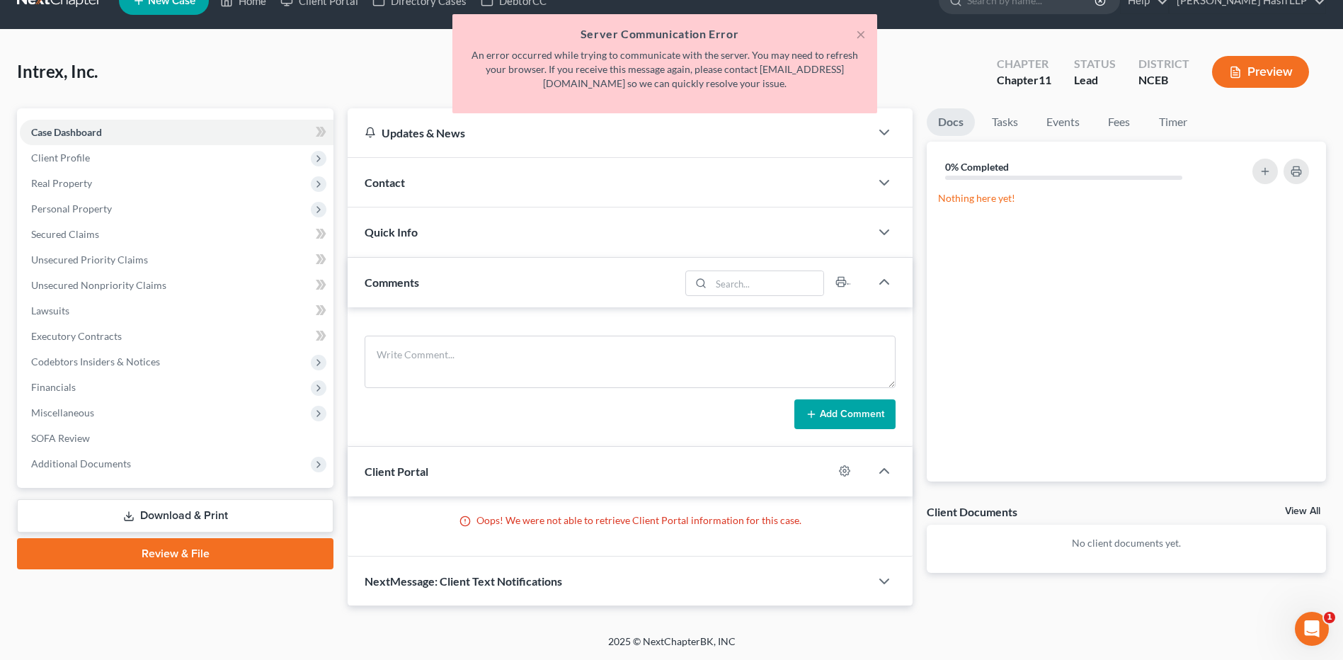
scroll to position [28, 0]
click at [863, 36] on button "×" at bounding box center [861, 33] width 10 height 17
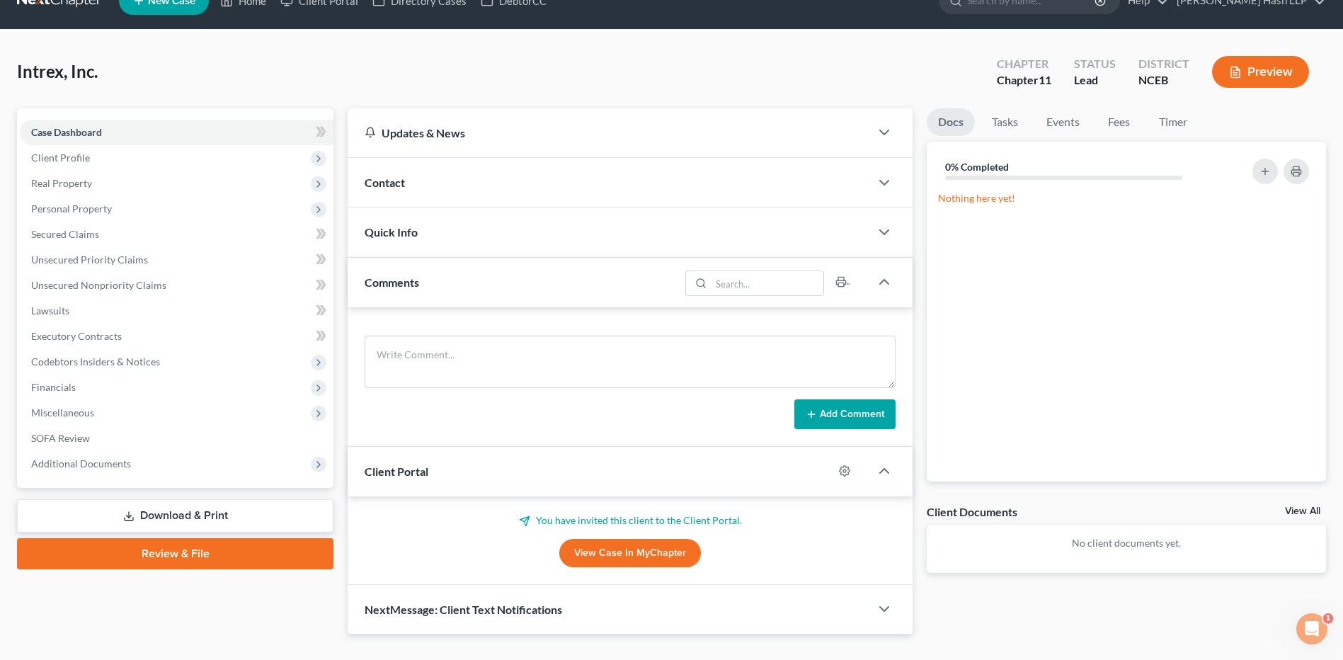
click at [635, 553] on link "View Case in MyChapter" at bounding box center [630, 553] width 142 height 28
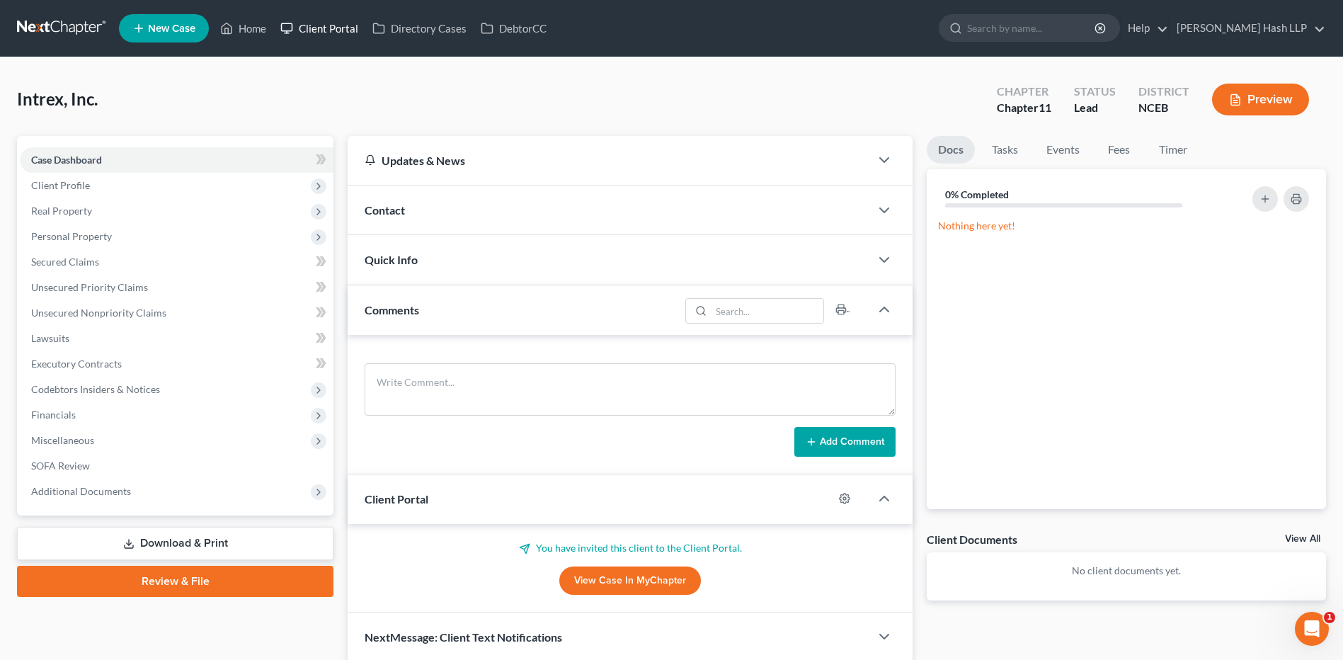
click at [326, 30] on link "Client Portal" at bounding box center [319, 28] width 92 height 25
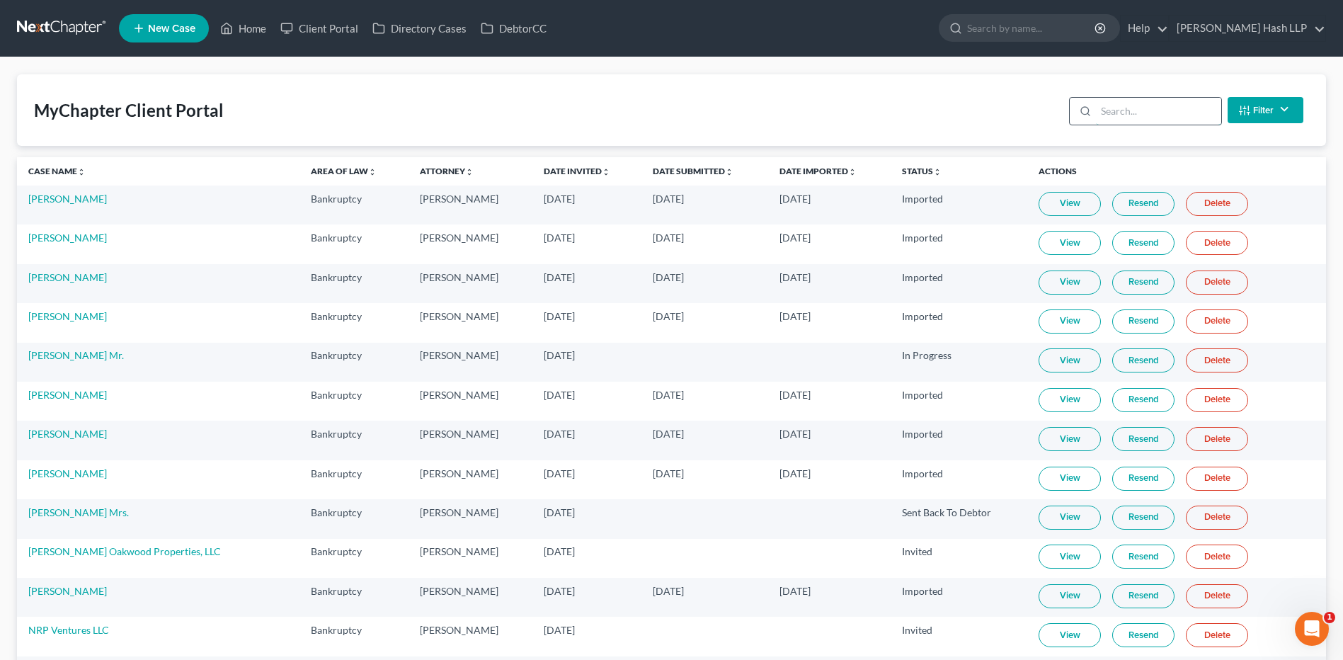
click at [1119, 112] on input "search" at bounding box center [1158, 111] width 125 height 27
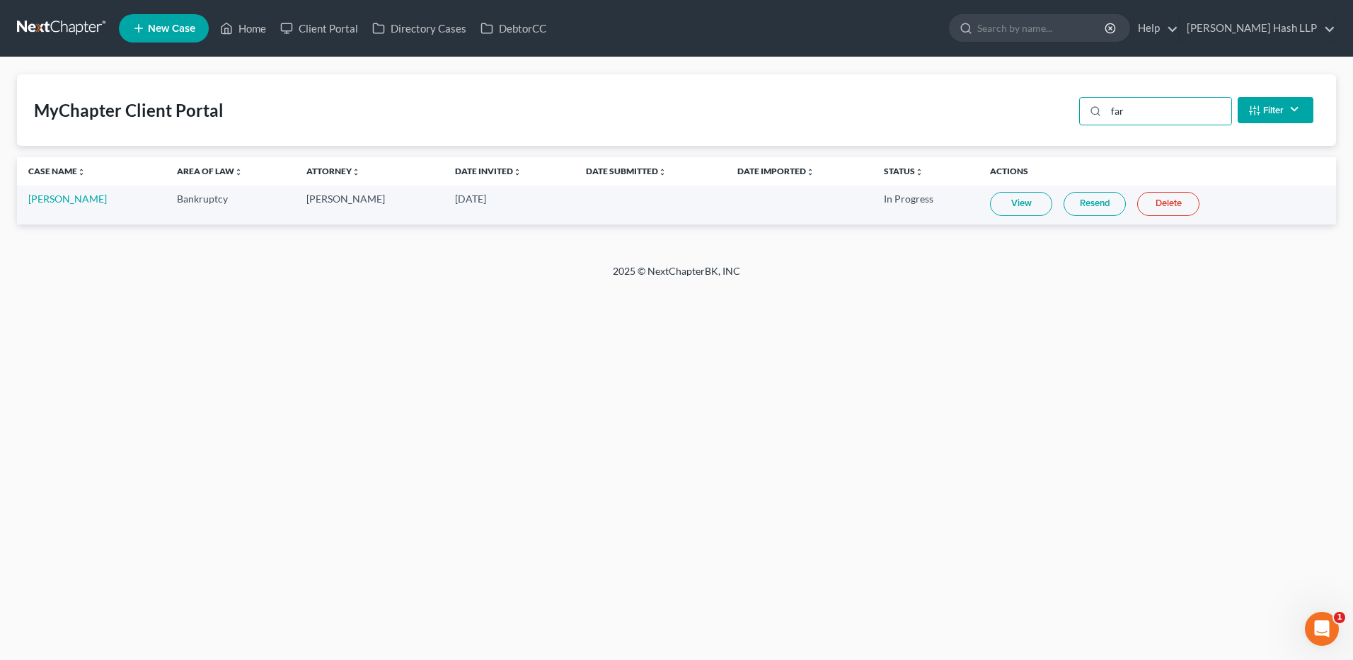
click at [1165, 200] on link "Delete" at bounding box center [1169, 204] width 62 height 24
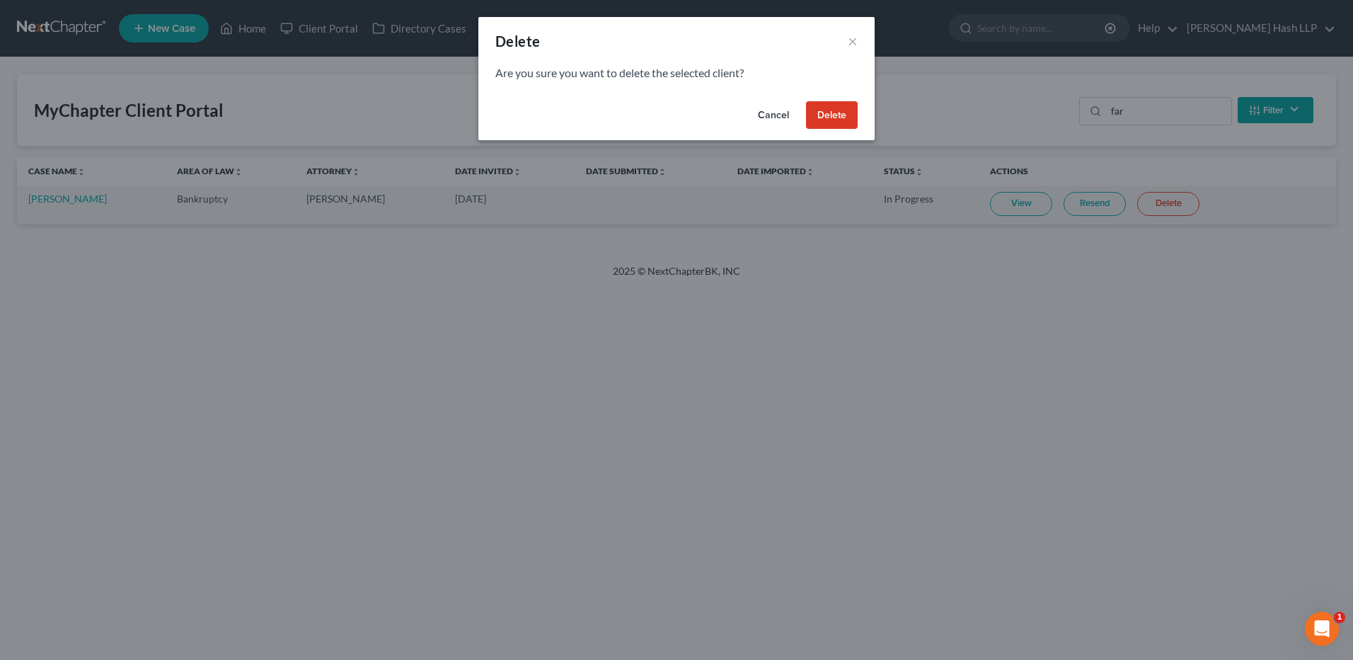
click at [832, 113] on button "Delete" at bounding box center [832, 115] width 52 height 28
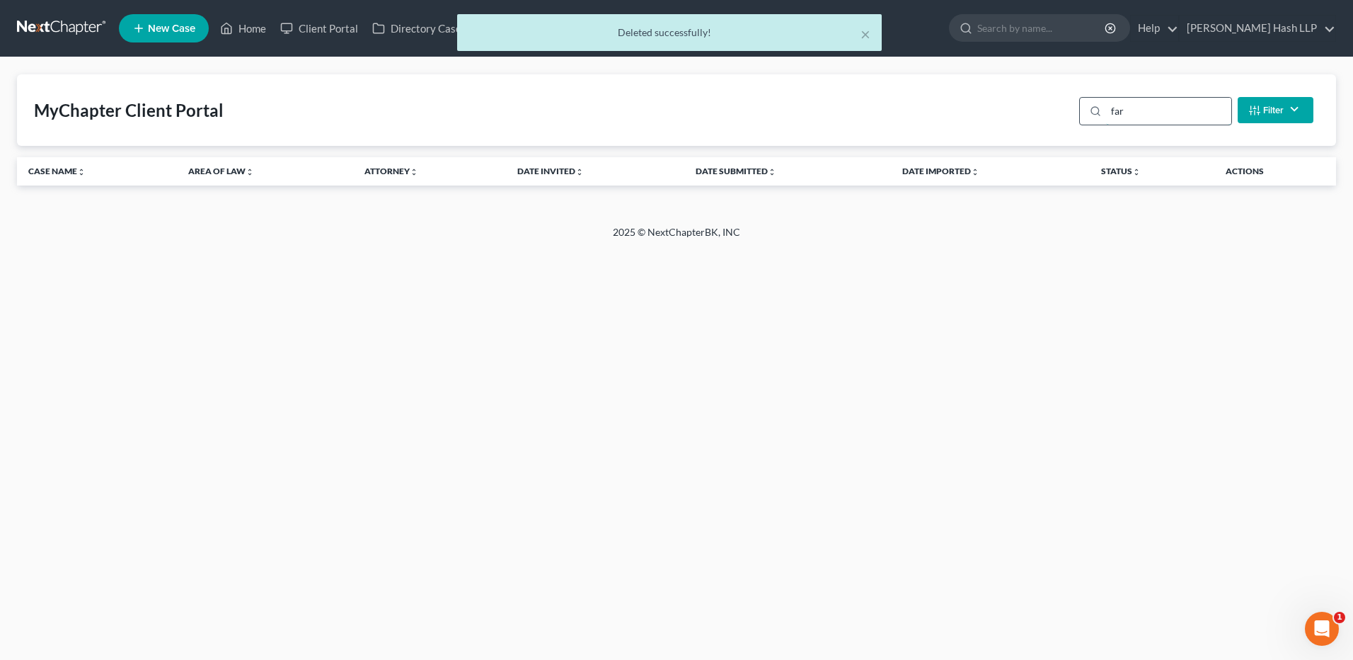
click at [1132, 113] on input "far" at bounding box center [1168, 111] width 125 height 27
drag, startPoint x: 1132, startPoint y: 113, endPoint x: 1110, endPoint y: 115, distance: 22.0
click at [1110, 115] on input "far" at bounding box center [1168, 111] width 125 height 27
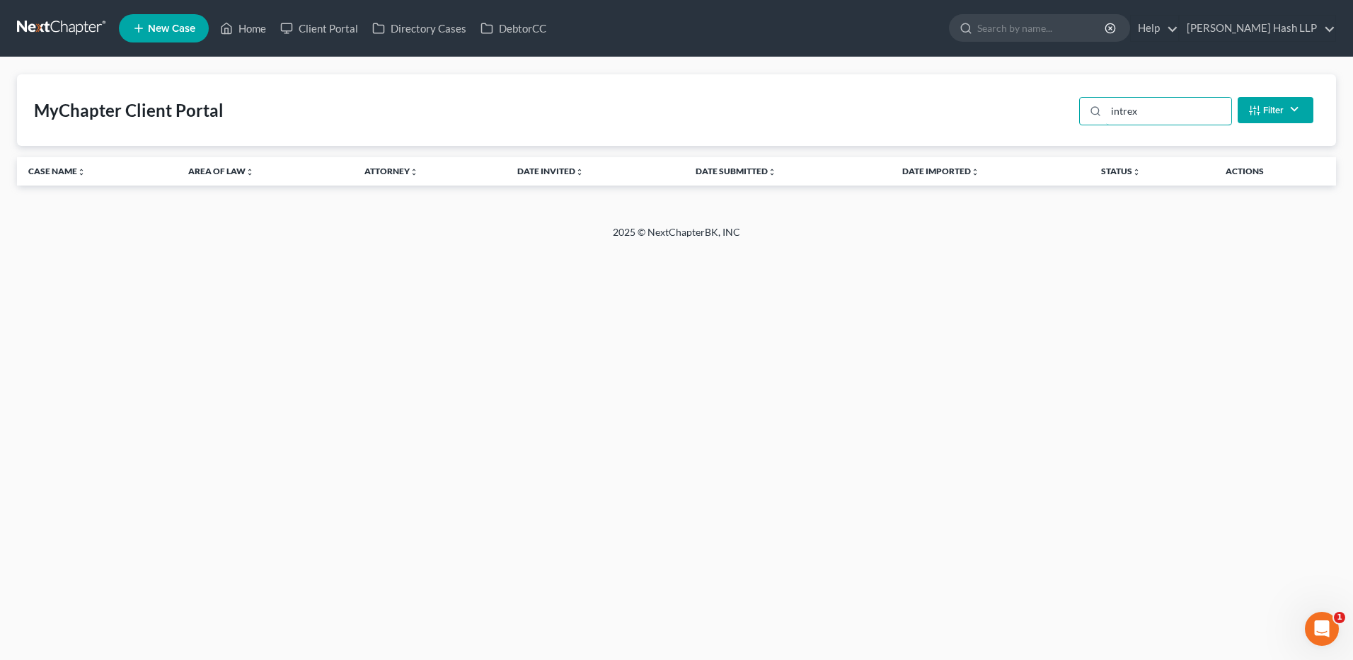
type input "intrex"
click at [1293, 319] on div "Home New Case Client Portal Directory Cases DebtorCC Gaskins Hancock Tuttle Has…" at bounding box center [676, 330] width 1353 height 660
click at [253, 32] on link "Home" at bounding box center [243, 28] width 60 height 25
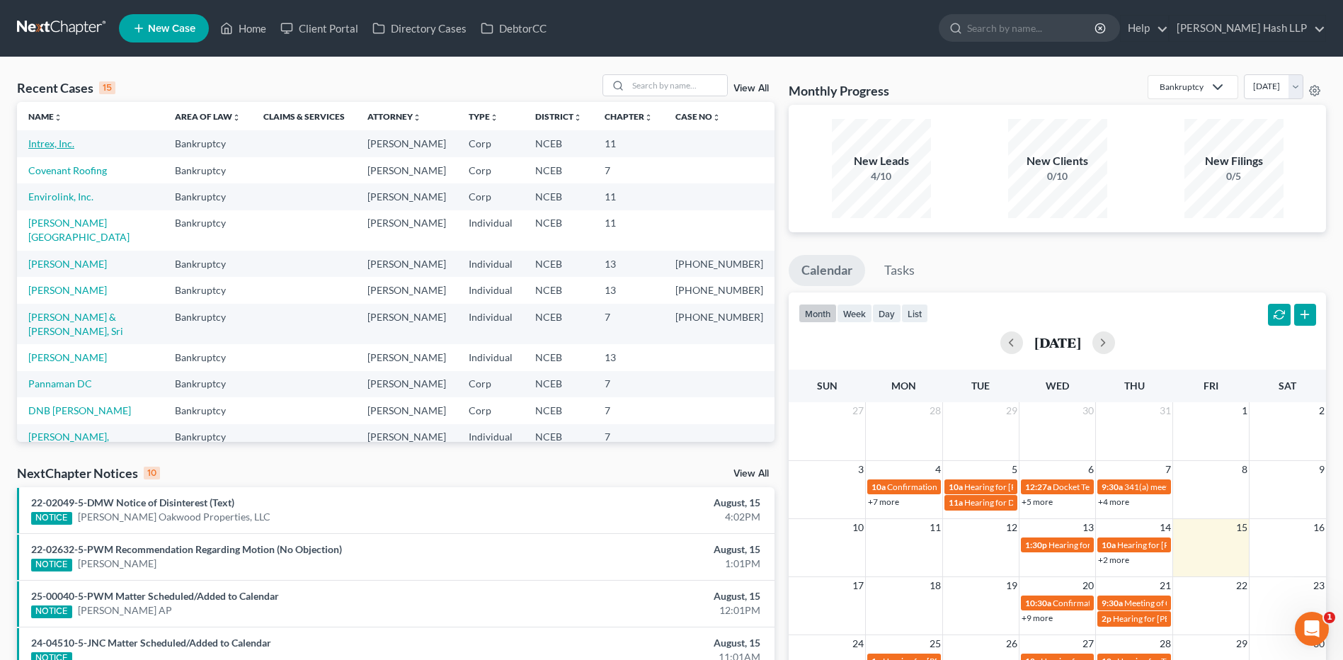
click at [51, 144] on link "Intrex, Inc." at bounding box center [51, 143] width 46 height 12
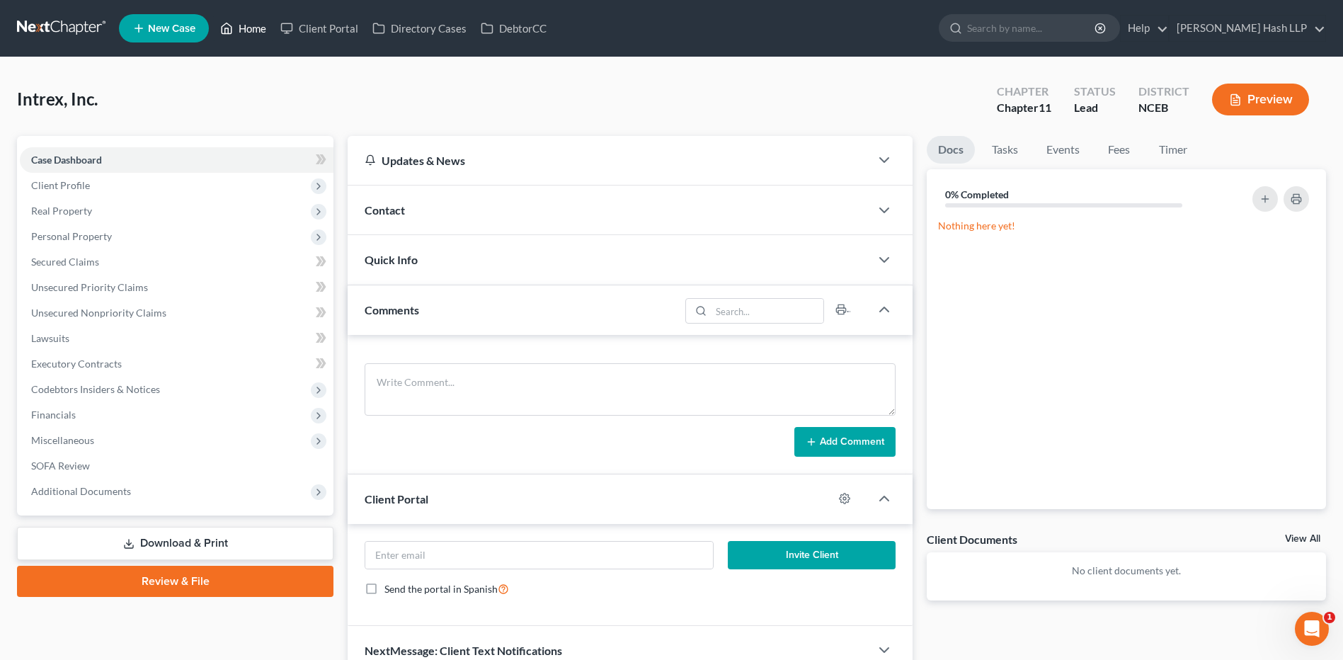
click at [253, 30] on link "Home" at bounding box center [243, 28] width 60 height 25
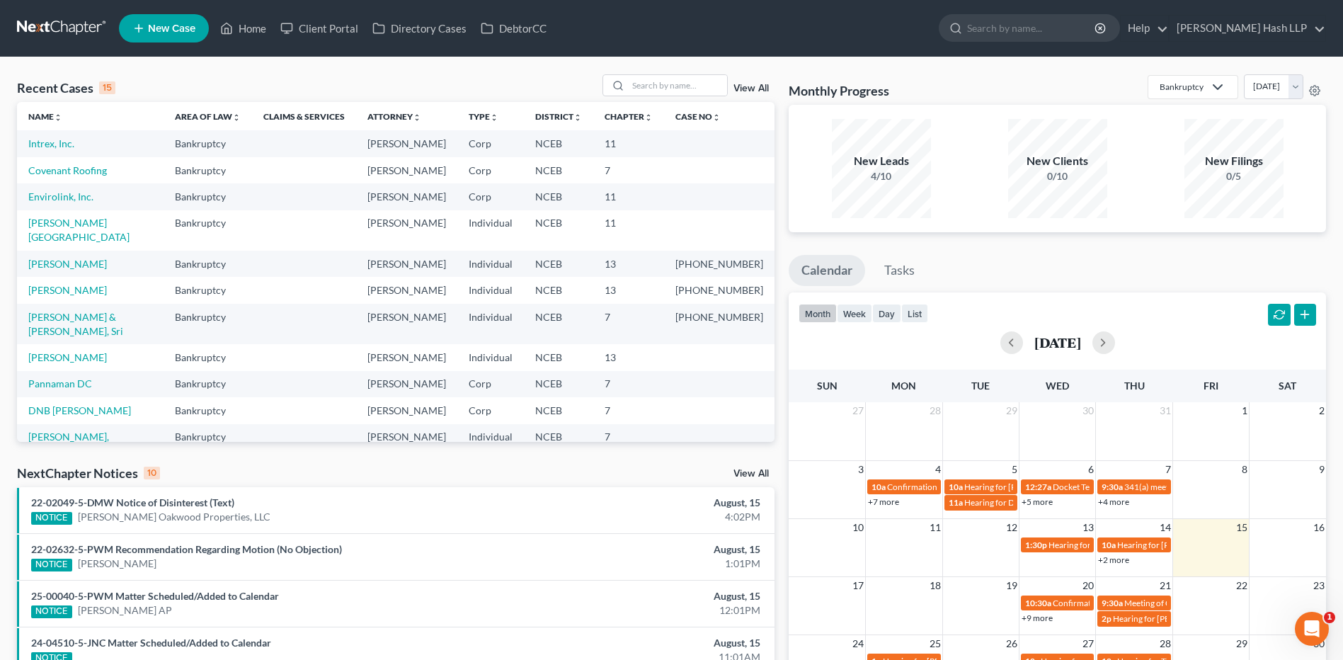
click at [692, 142] on td at bounding box center [719, 143] width 110 height 26
click at [755, 90] on link "View All" at bounding box center [750, 89] width 35 height 10
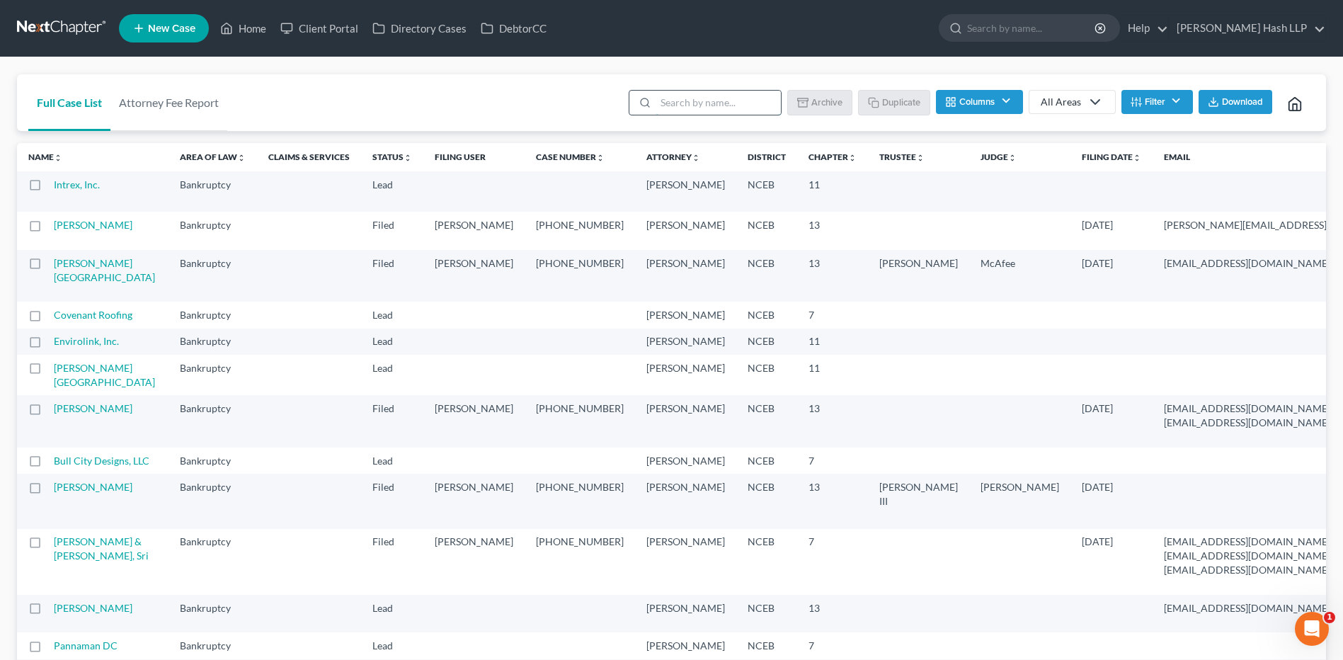
click at [678, 105] on input "search" at bounding box center [718, 103] width 125 height 24
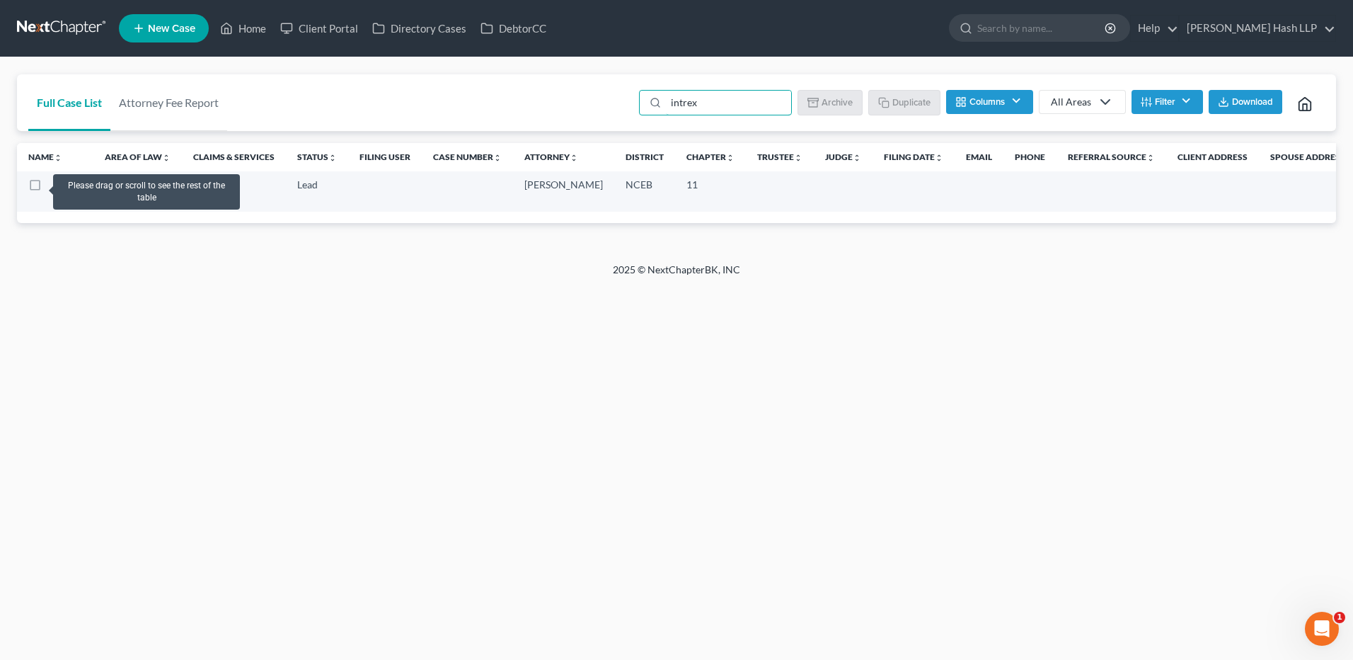
click at [48, 188] on label at bounding box center [48, 188] width 0 height 0
type input "intrex"
click at [54, 185] on input "checkbox" at bounding box center [58, 182] width 9 height 9
checkbox input "true"
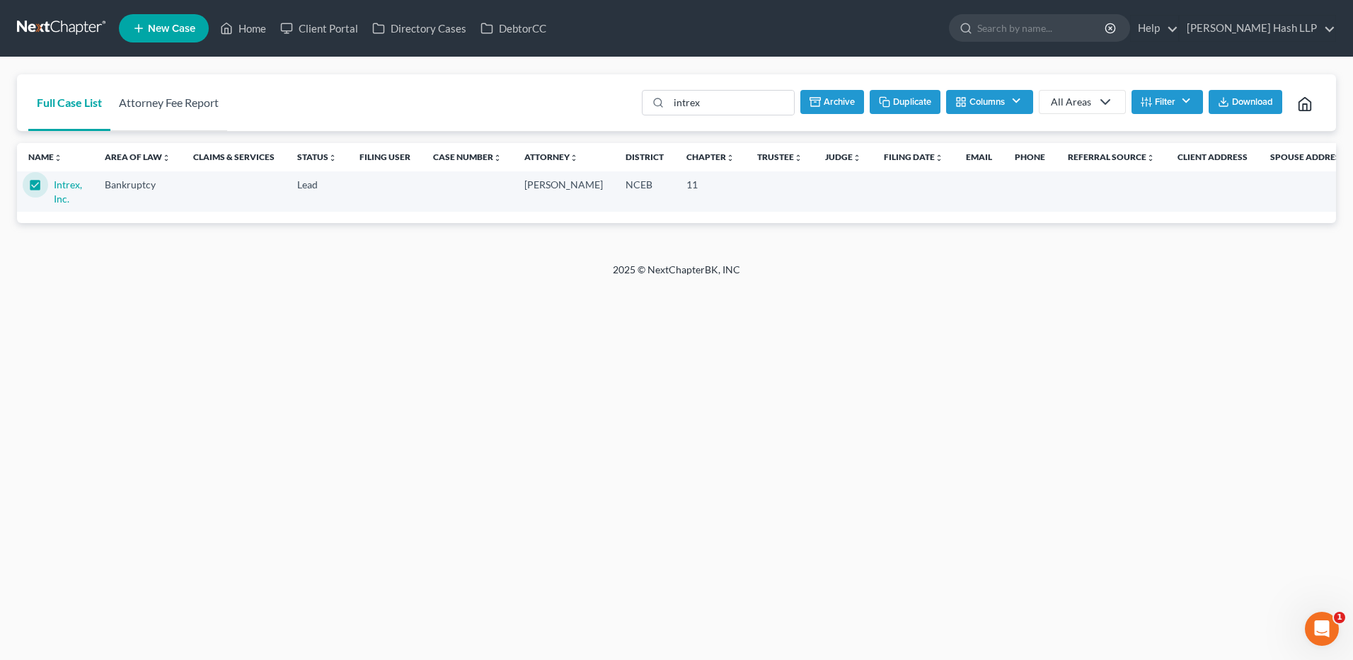
click at [191, 103] on link "Attorney Fee Report" at bounding box center [168, 102] width 117 height 57
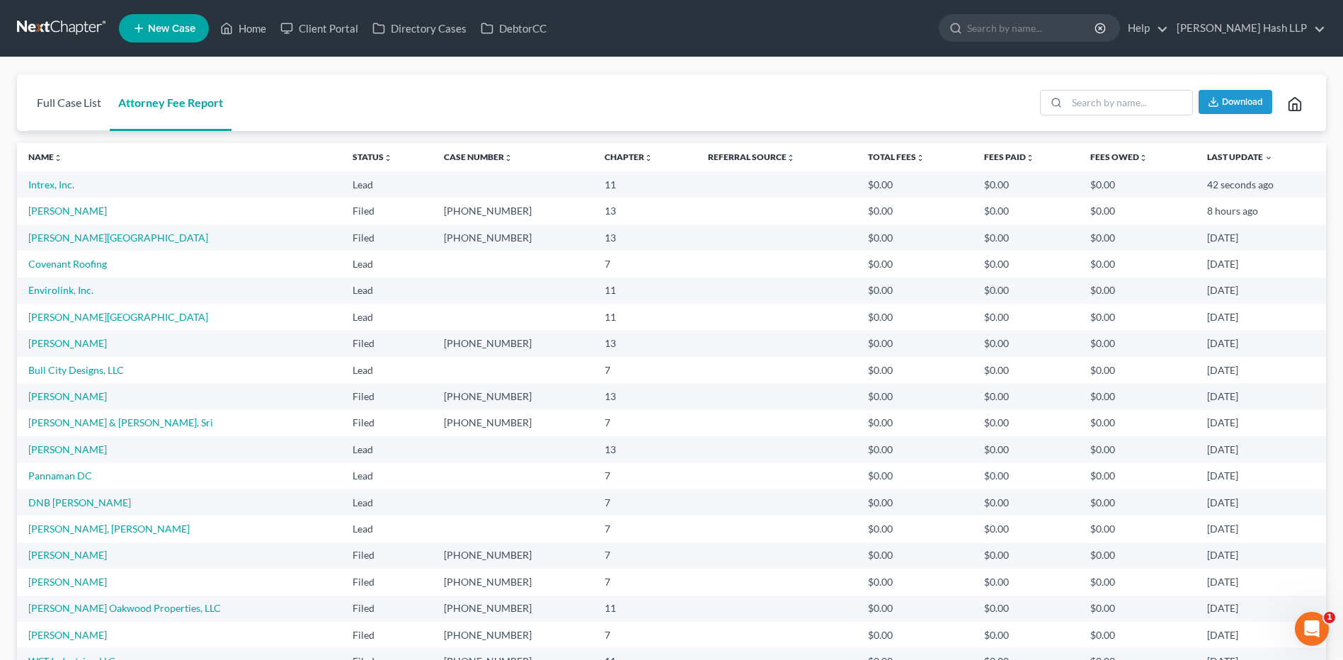
click at [68, 98] on link "Full Case List" at bounding box center [68, 102] width 81 height 57
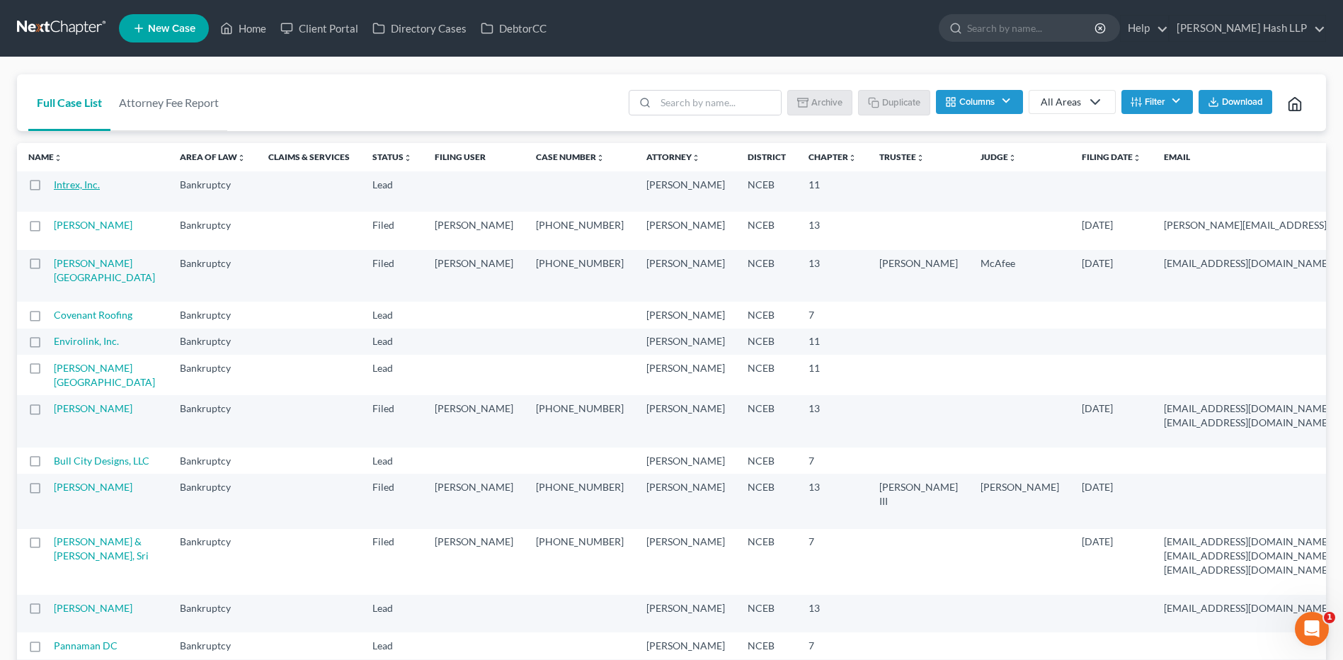
click at [69, 185] on link "Intrex, Inc." at bounding box center [77, 184] width 46 height 12
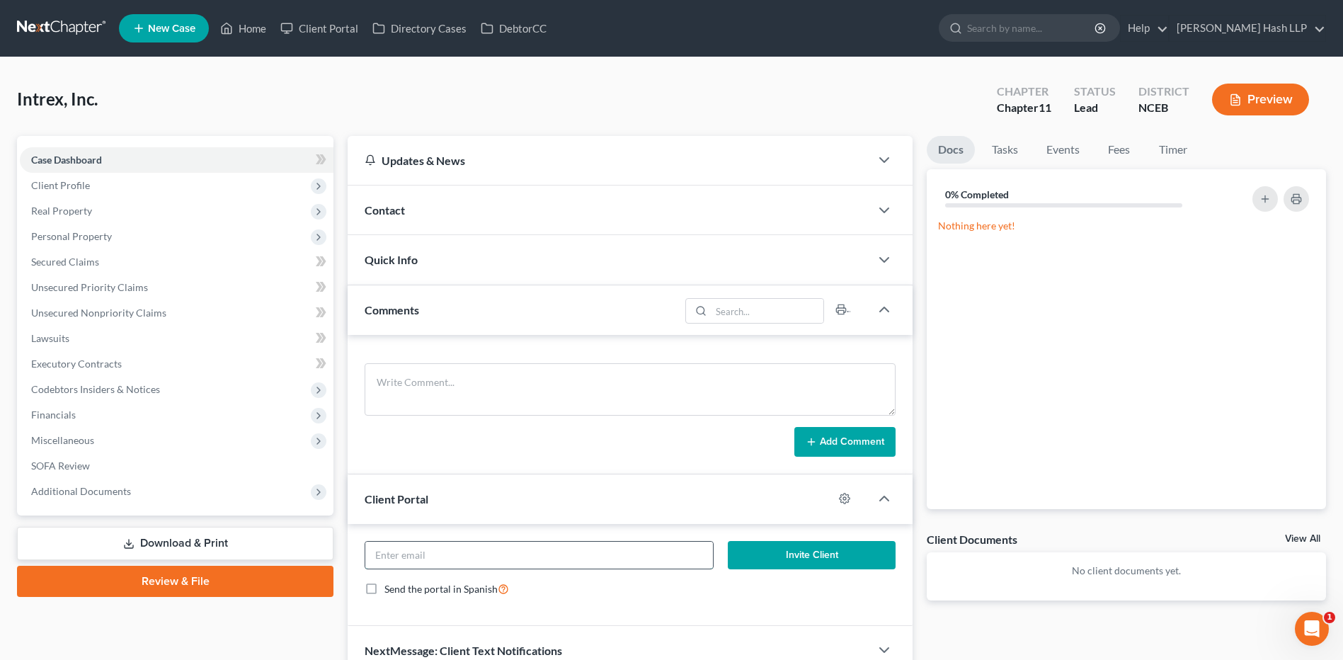
click at [463, 562] on input "email" at bounding box center [539, 555] width 348 height 27
paste input "[EMAIL_ADDRESS][DOMAIN_NAME]"
type input "[EMAIL_ADDRESS][DOMAIN_NAME]"
click at [84, 185] on span "Client Profile" at bounding box center [60, 185] width 59 height 12
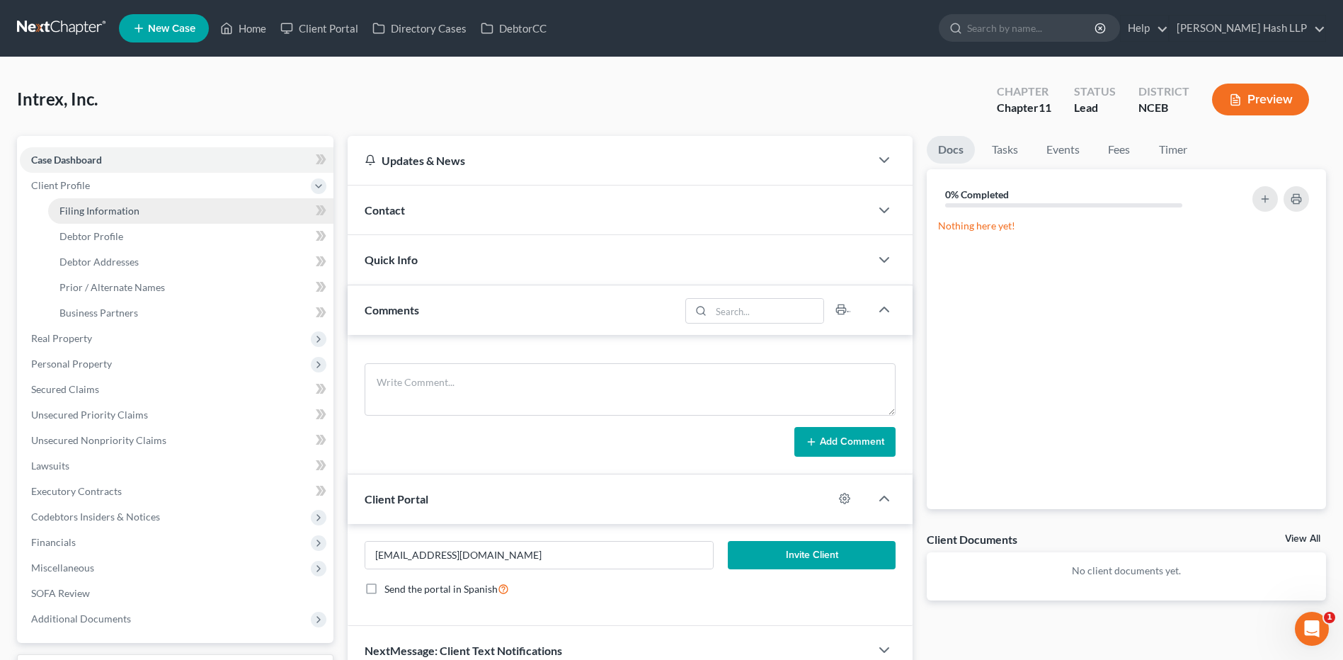
click at [97, 214] on span "Filing Information" at bounding box center [99, 211] width 80 height 12
select select "3"
select select "1"
select select "57"
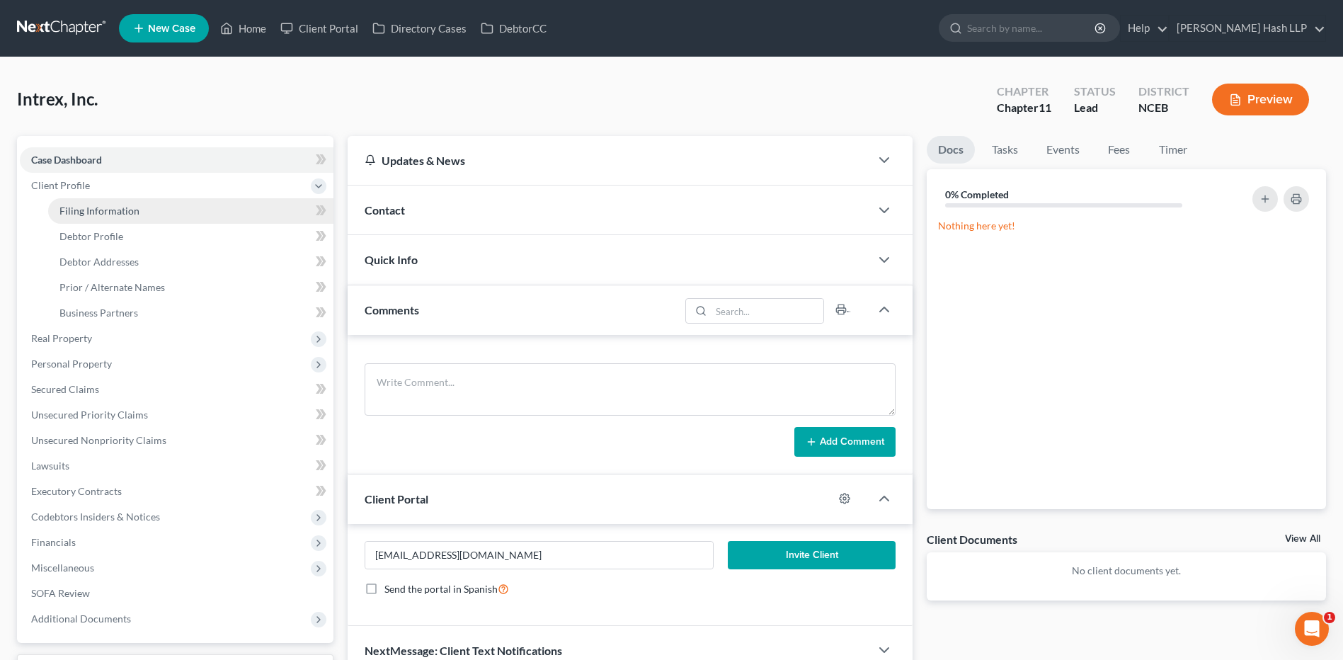
select select "0"
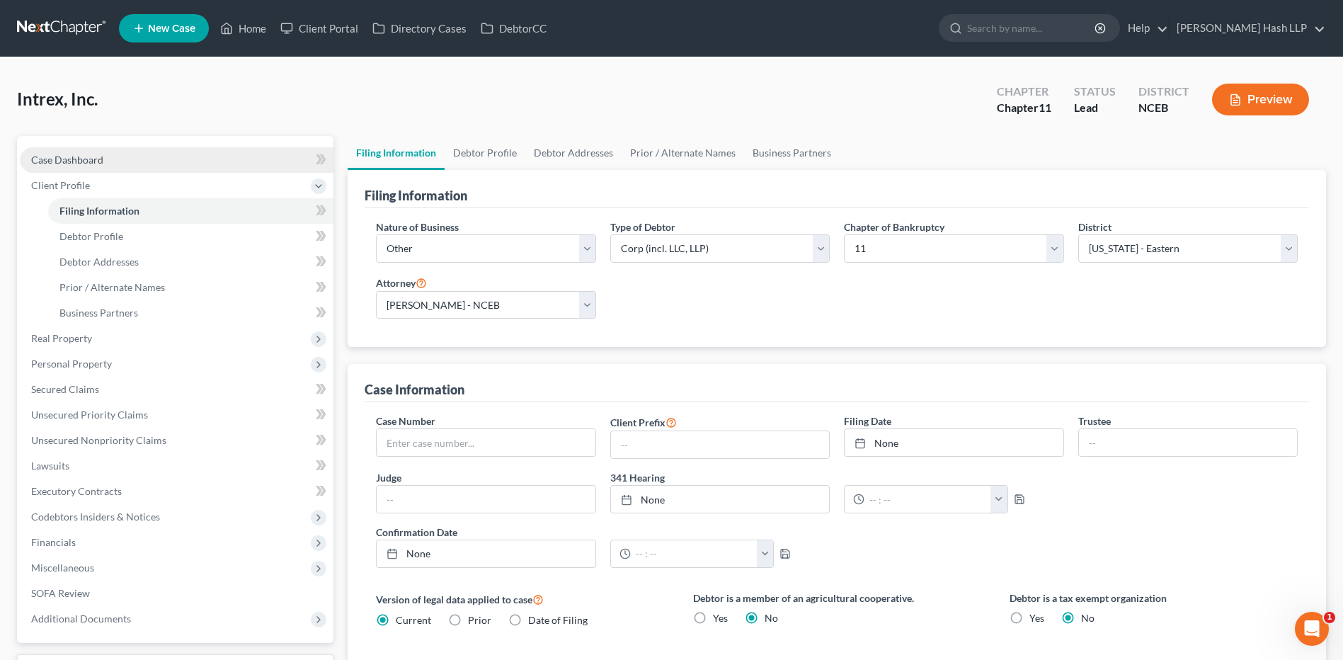
click at [75, 159] on span "Case Dashboard" at bounding box center [67, 160] width 72 height 12
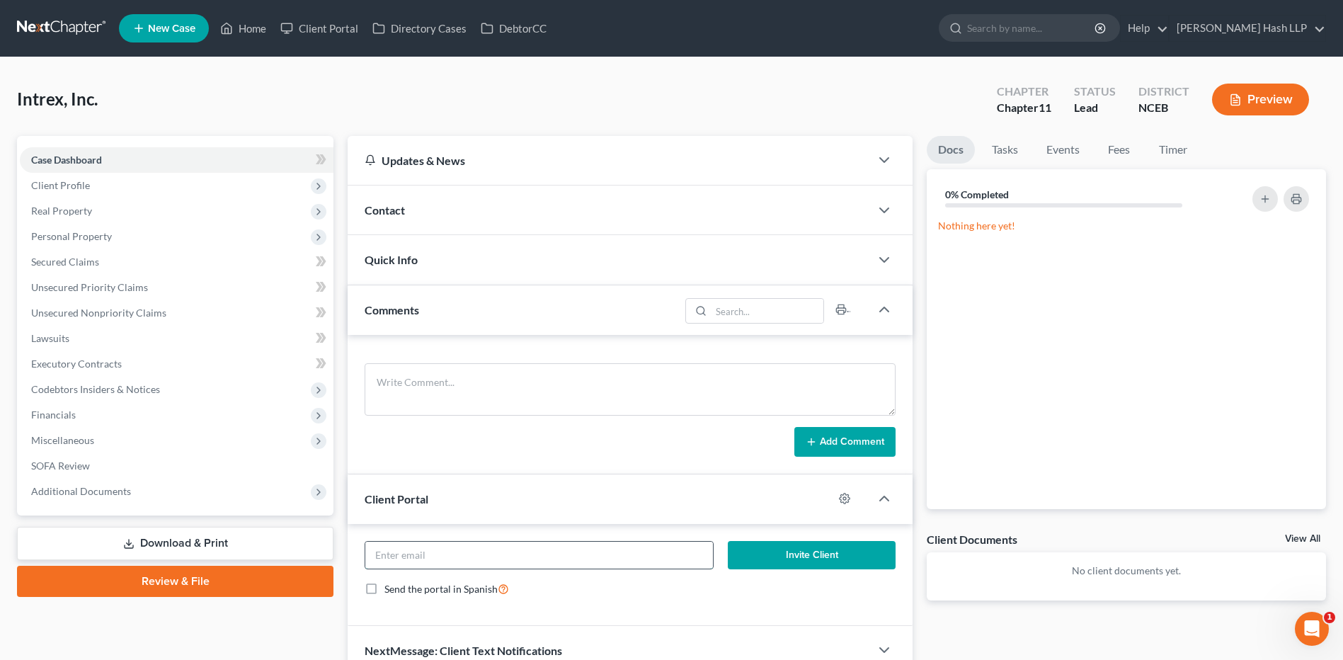
click at [539, 557] on input "email" at bounding box center [539, 555] width 348 height 27
paste input "[EMAIL_ADDRESS][DOMAIN_NAME]"
type input "[EMAIL_ADDRESS][DOMAIN_NAME]"
click at [823, 554] on button "Invite Client" at bounding box center [812, 555] width 168 height 28
